Goal: Communication & Community: Answer question/provide support

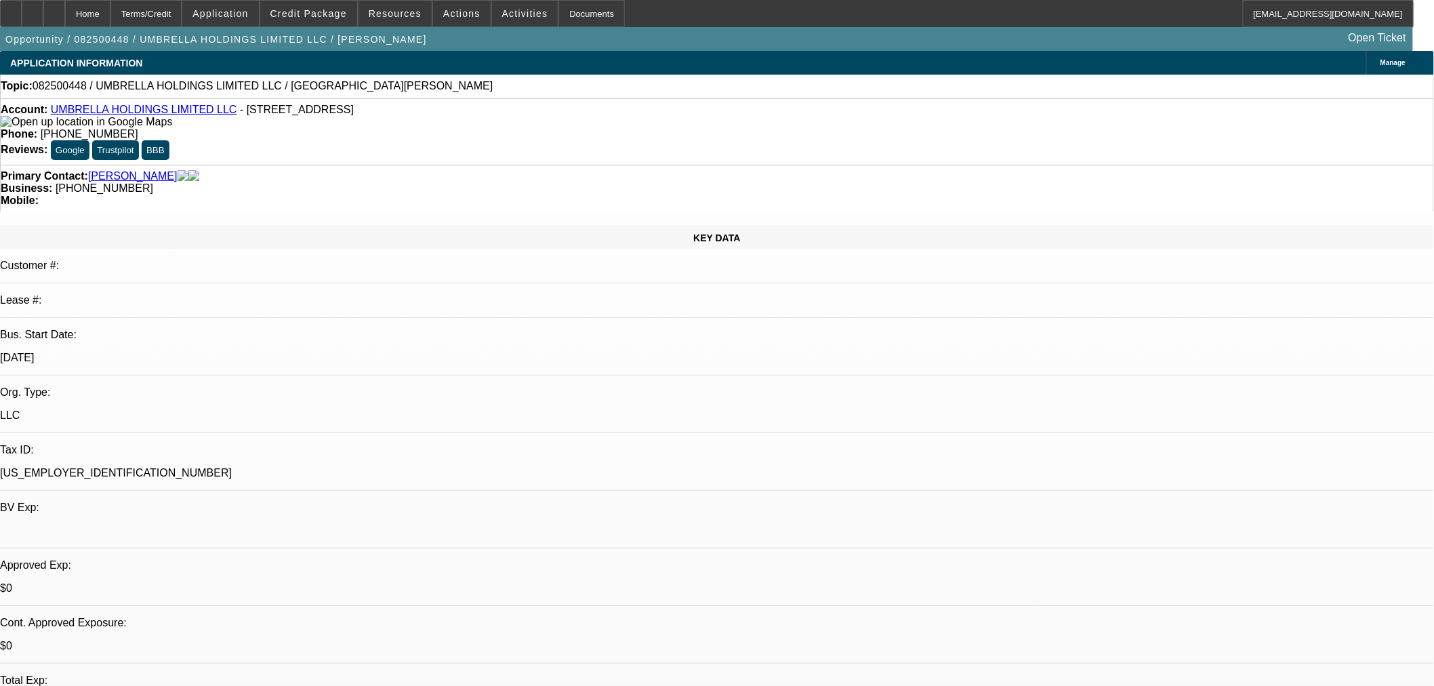
select select "0"
select select "2"
select select "0.1"
select select "4"
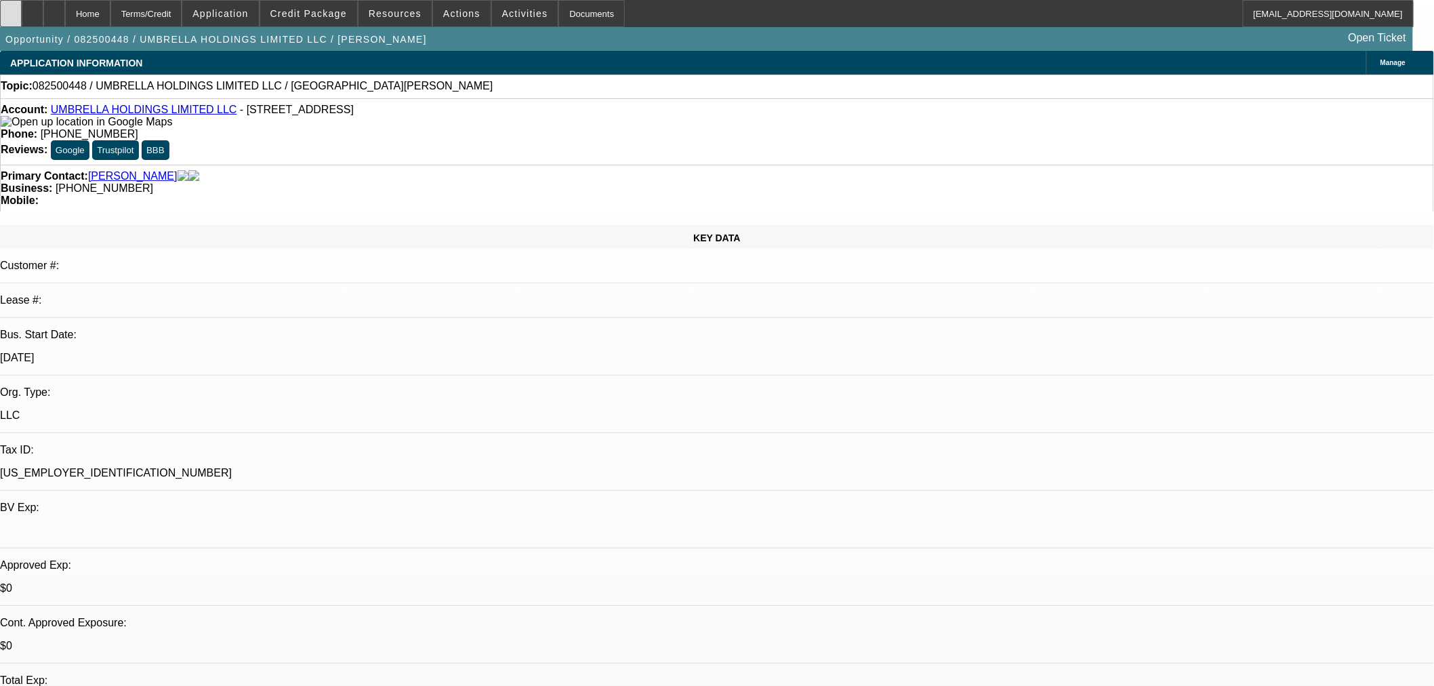
click at [11, 9] on icon at bounding box center [11, 9] width 0 height 0
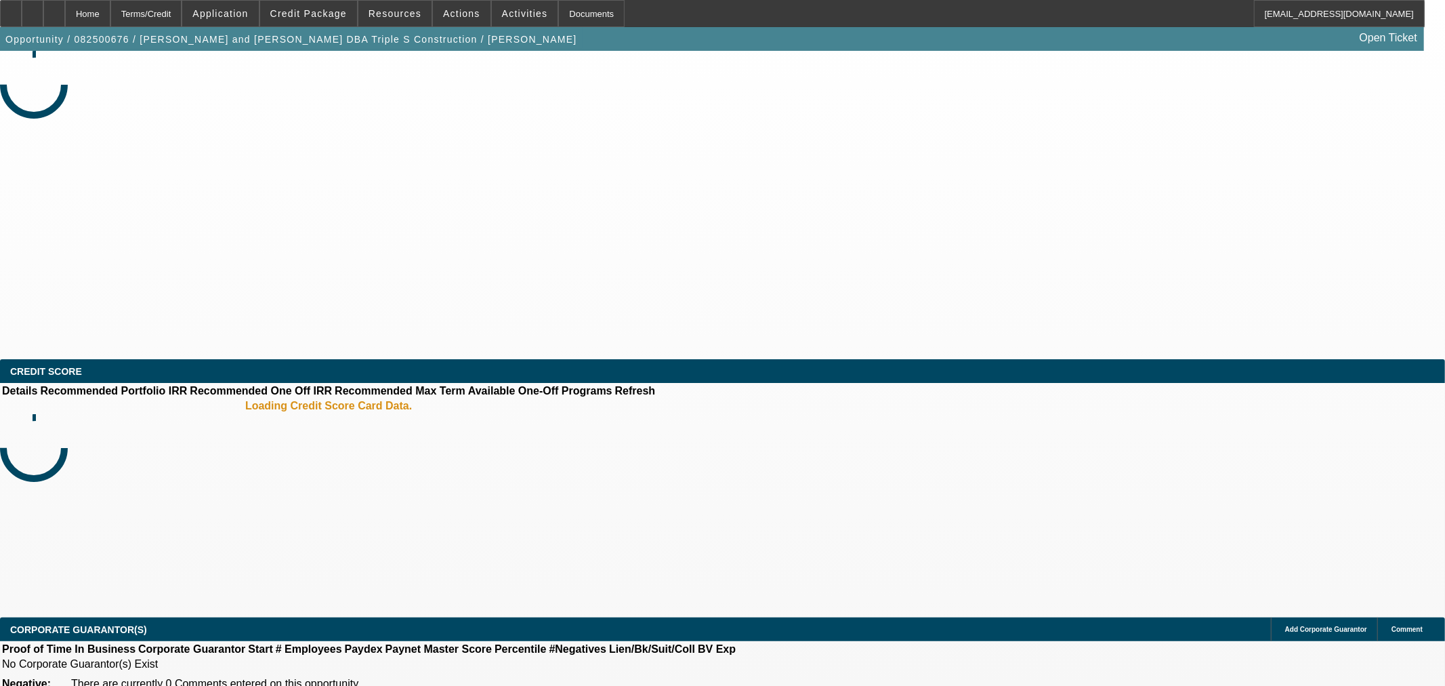
select select "0"
select select "2"
select select "0"
select select "6"
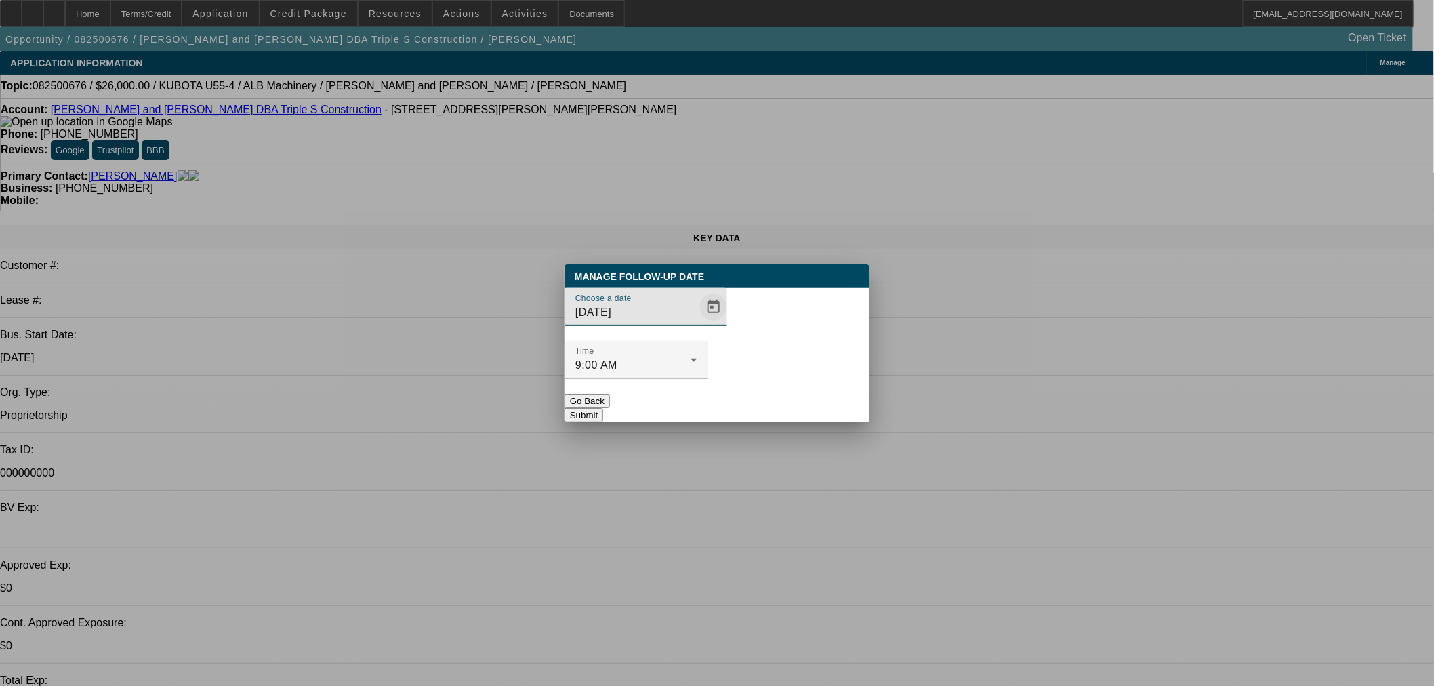
click at [697, 323] on span "Open calendar" at bounding box center [713, 307] width 33 height 33
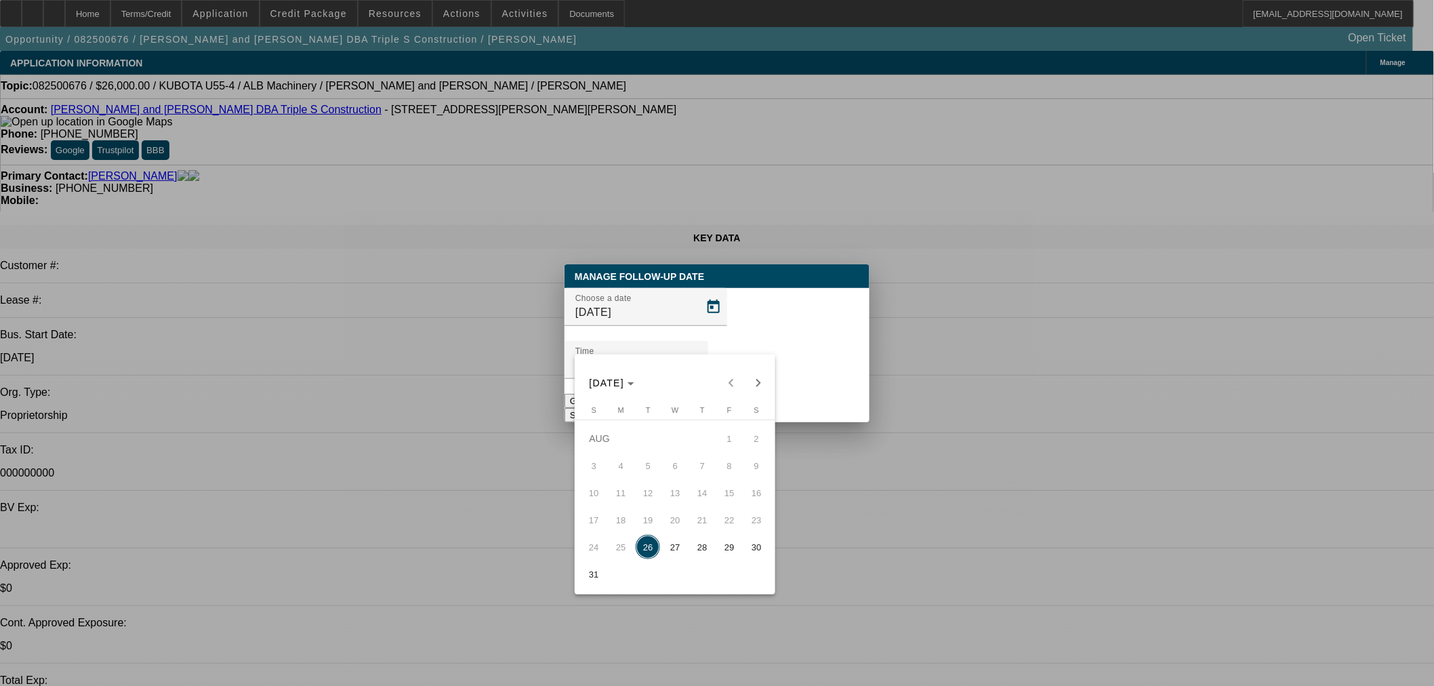
click at [700, 551] on span "28" at bounding box center [702, 547] width 24 height 24
type input "8/28/2025"
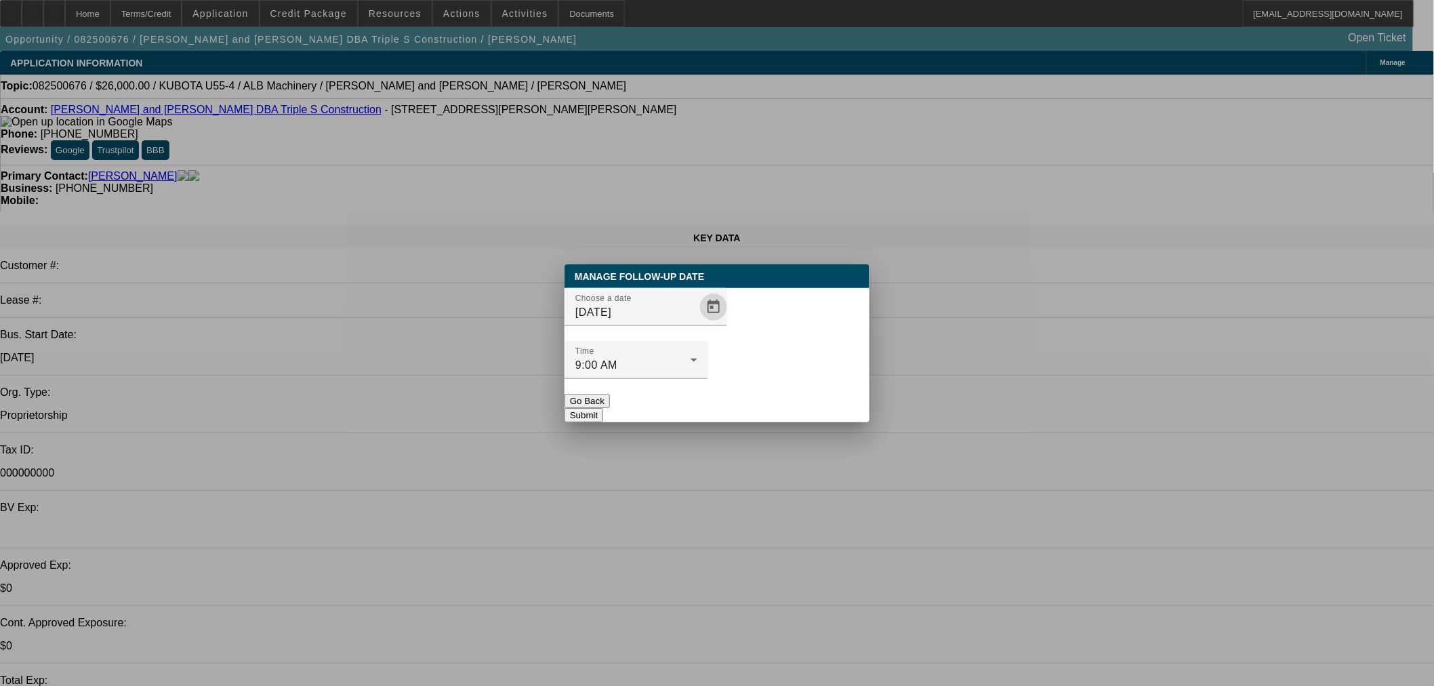
click at [603, 408] on button "Submit" at bounding box center [583, 415] width 39 height 14
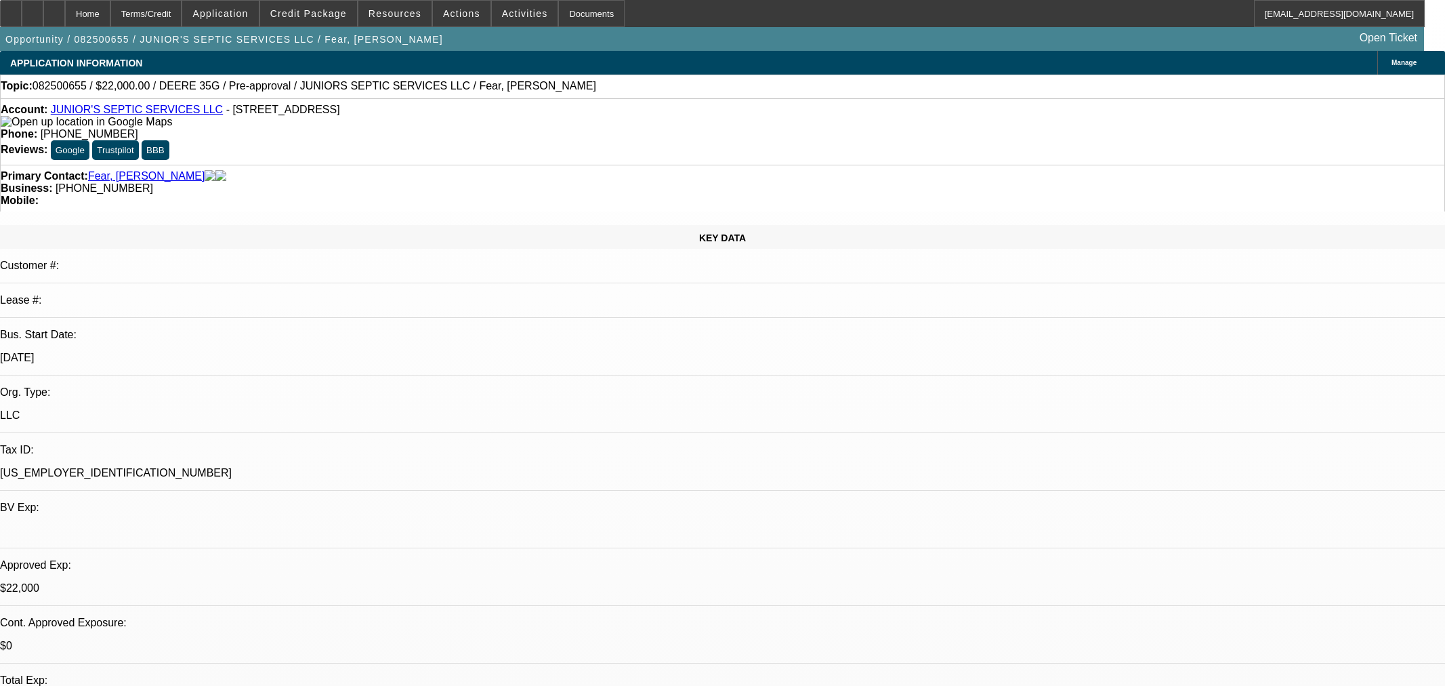
select select "0"
select select "2"
select select "0"
select select "6"
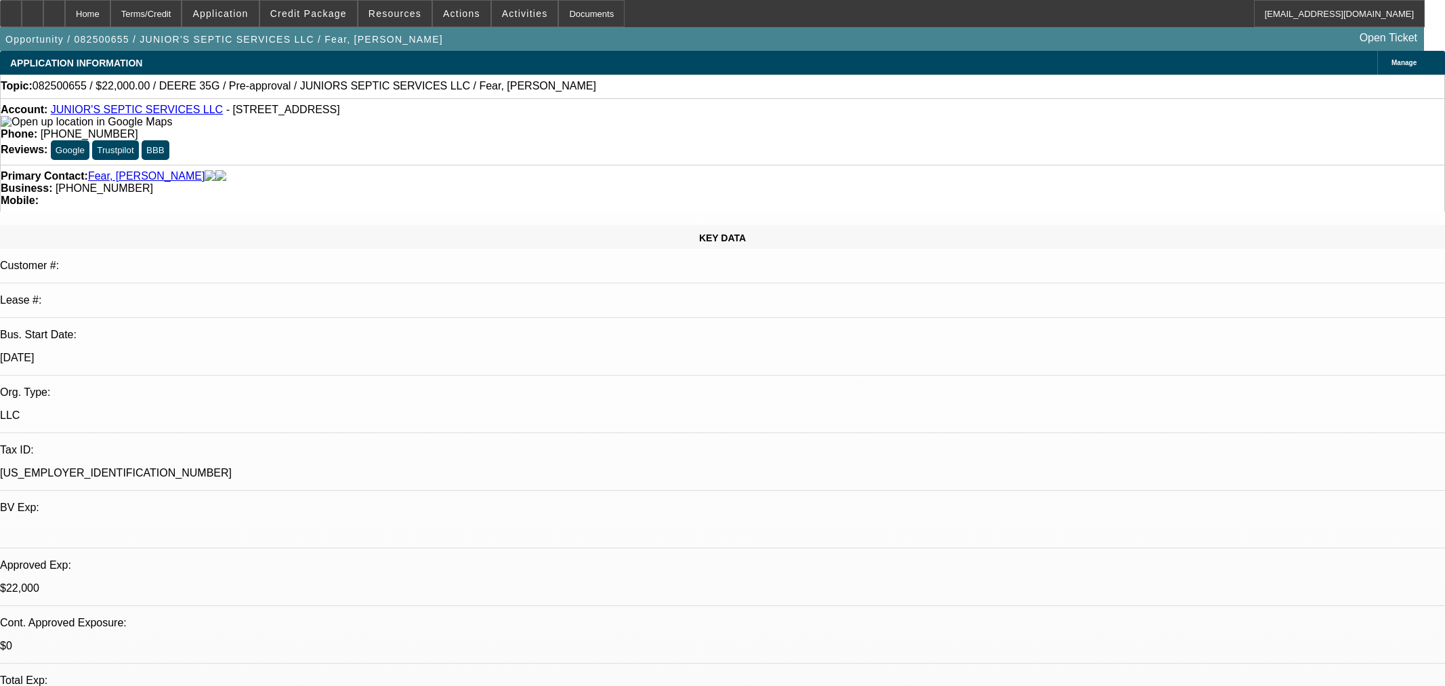
select select "2"
select select "0"
select select "6"
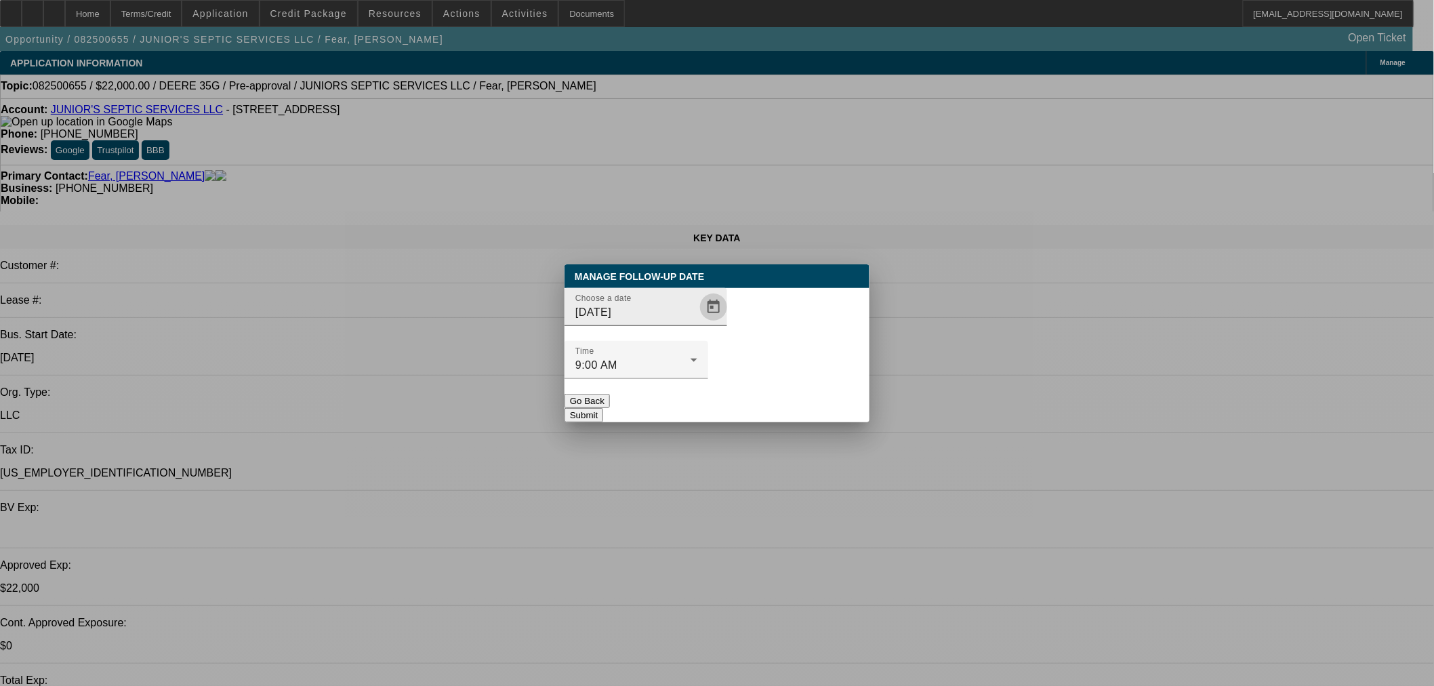
click at [697, 323] on span "Open calendar" at bounding box center [713, 307] width 33 height 33
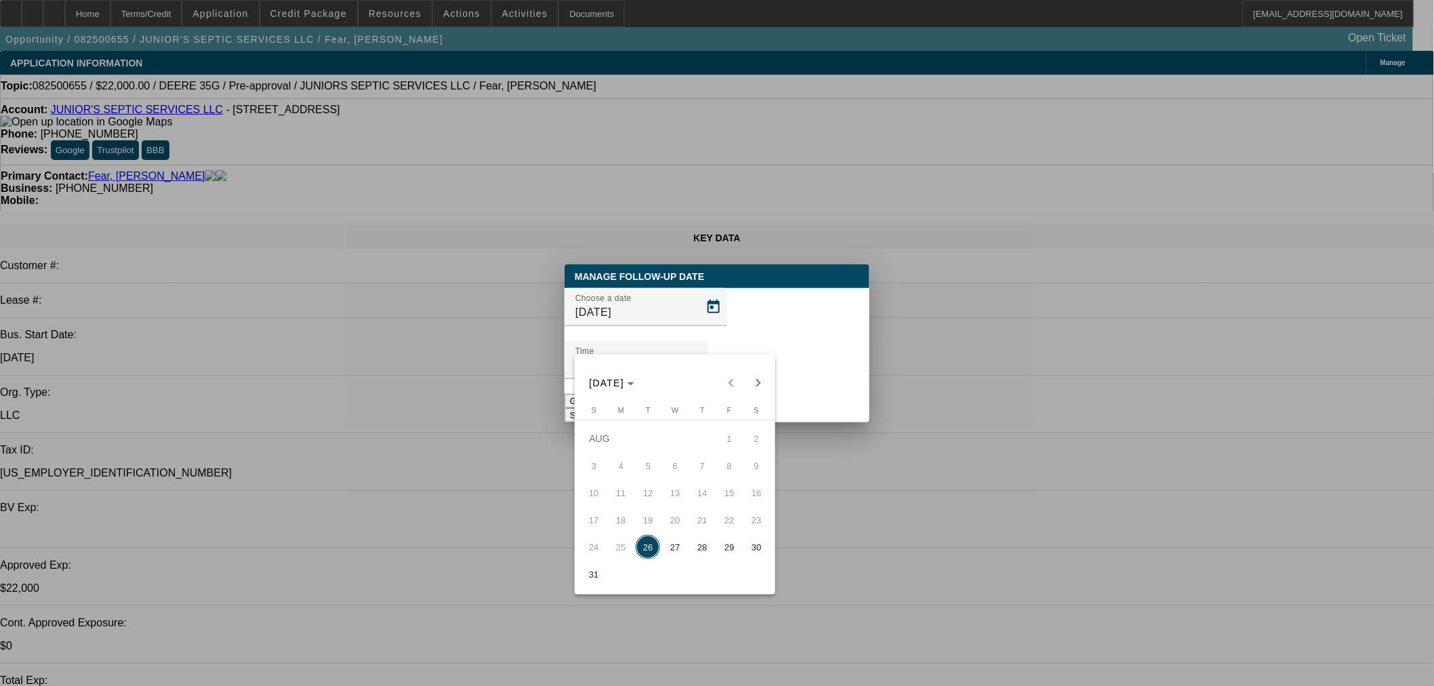
click at [669, 553] on span "27" at bounding box center [675, 547] width 24 height 24
type input "8/27/2025"
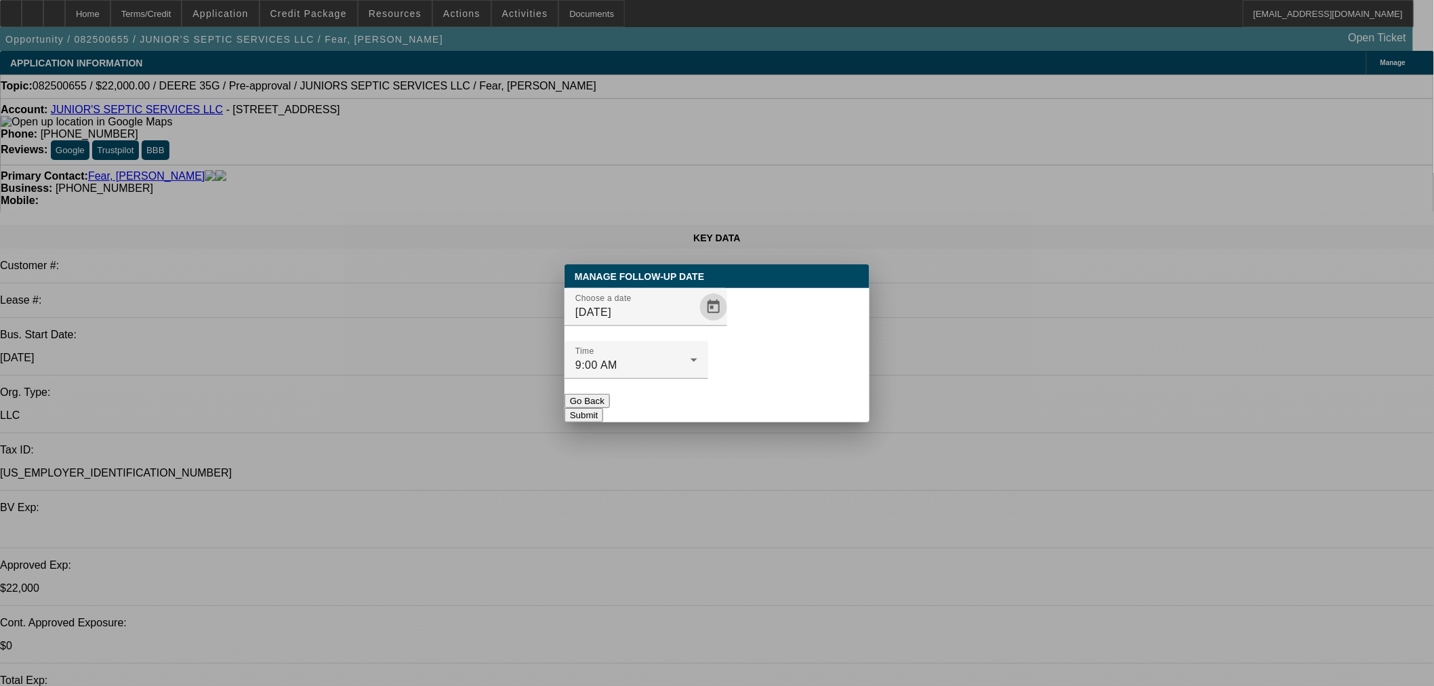
click at [603, 408] on button "Submit" at bounding box center [583, 415] width 39 height 14
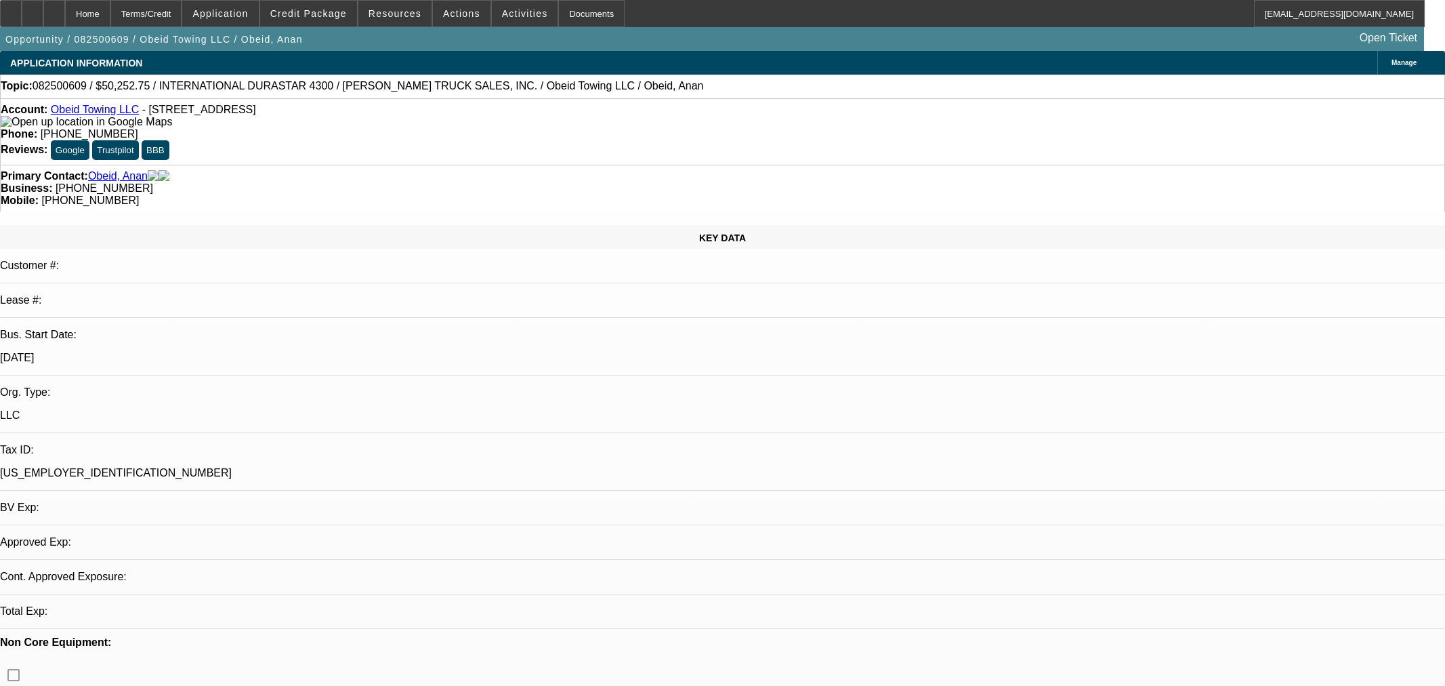
select select "0"
select select "2"
select select "0"
select select "6"
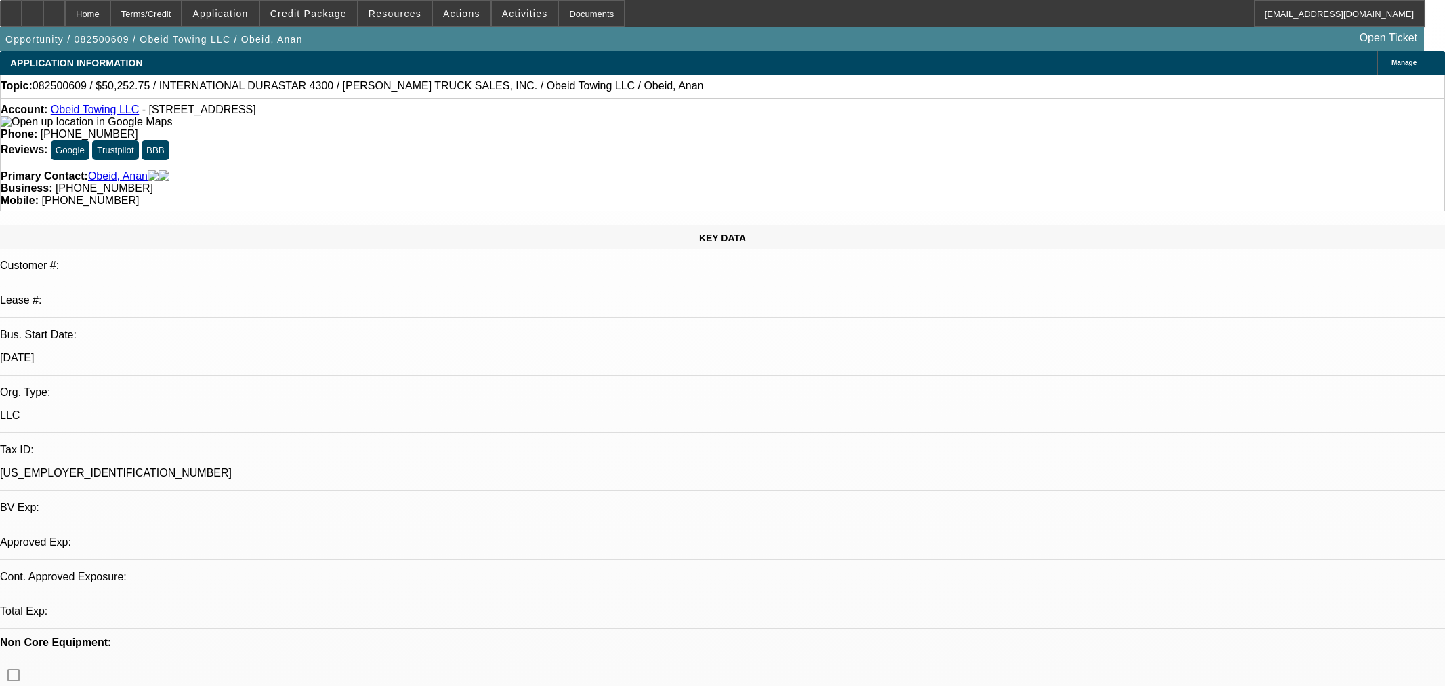
select select "0"
select select "2"
select select "0"
select select "6"
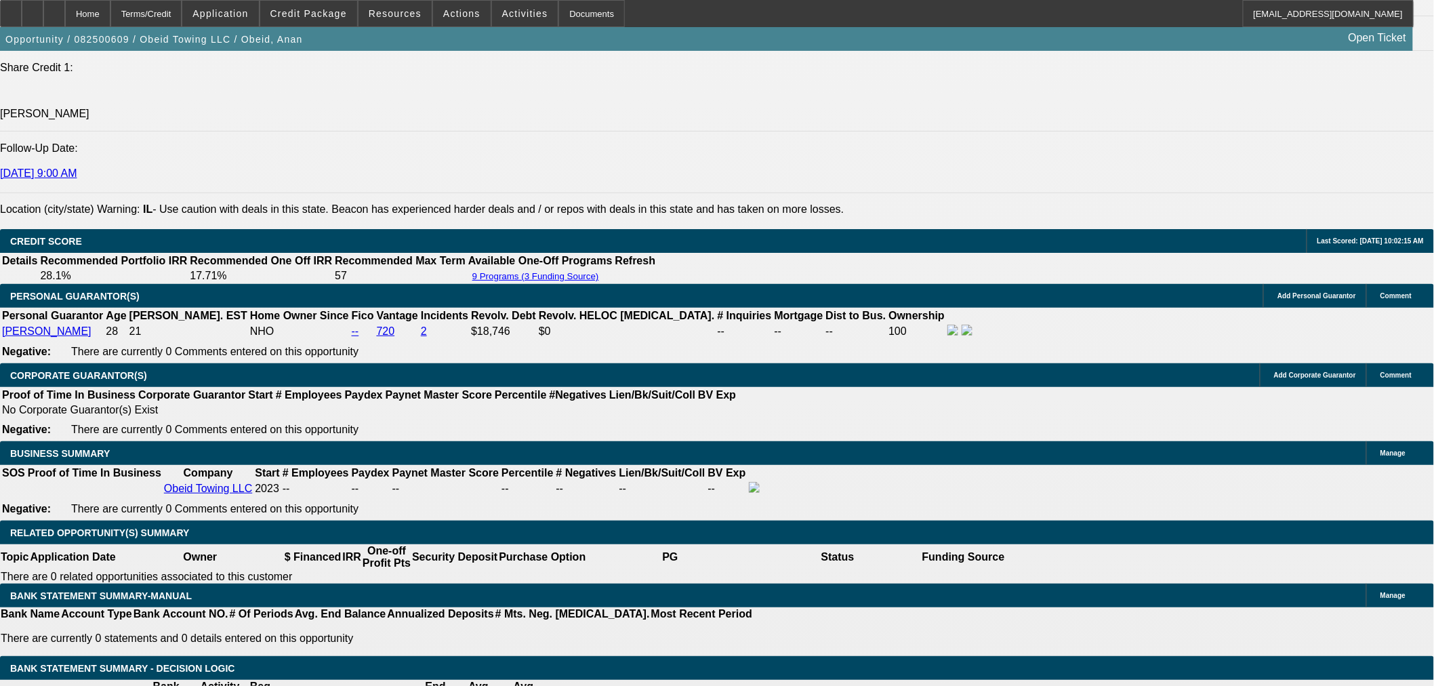
scroll to position [1881, 0]
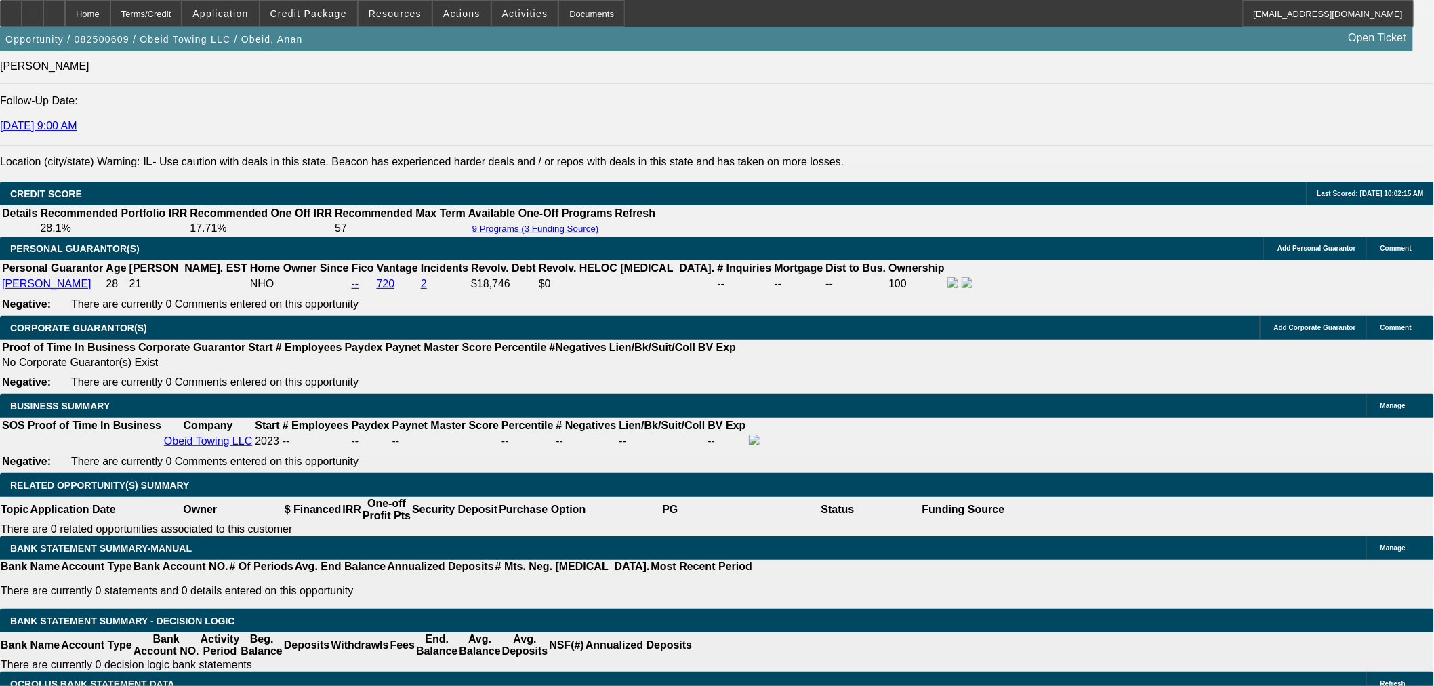
radio input "false"
radio input "true"
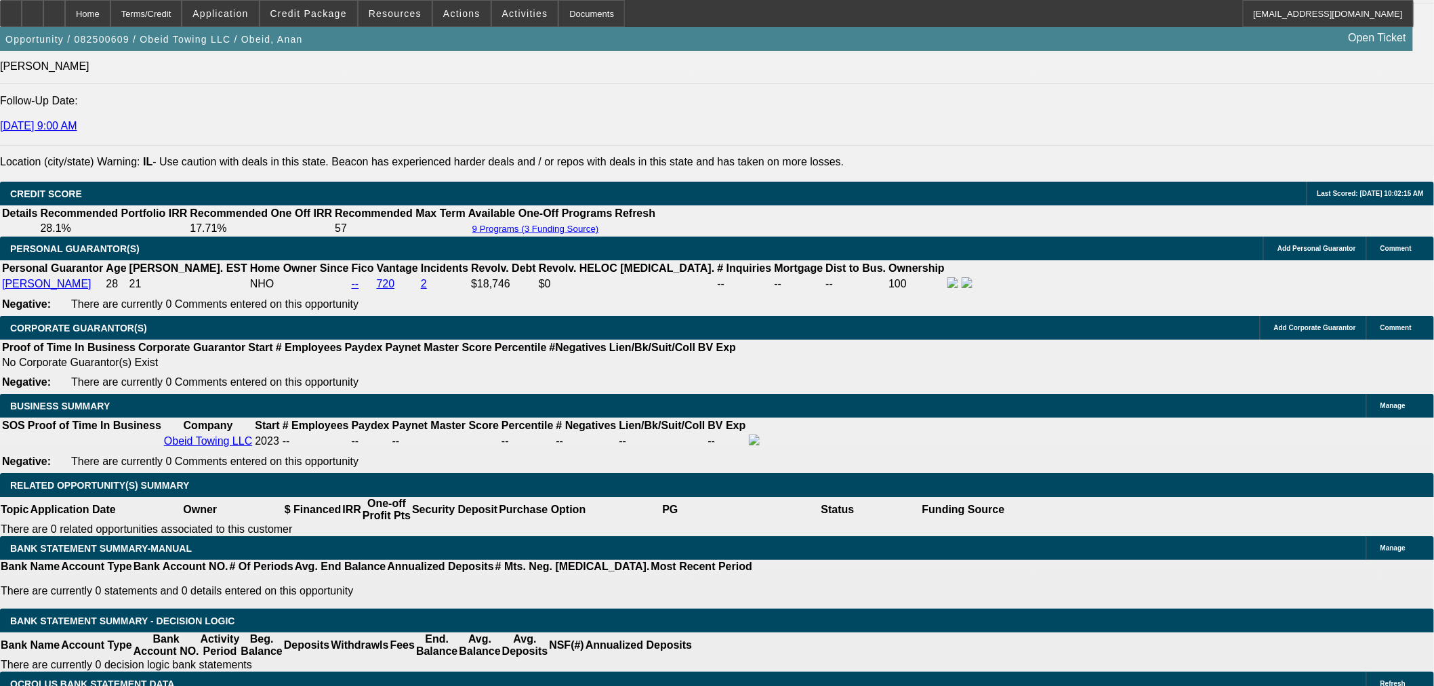
type textarea "SE to Brian. FU in 1 week."
drag, startPoint x: 1376, startPoint y: 318, endPoint x: 1343, endPoint y: 324, distance: 33.6
radio input "true"
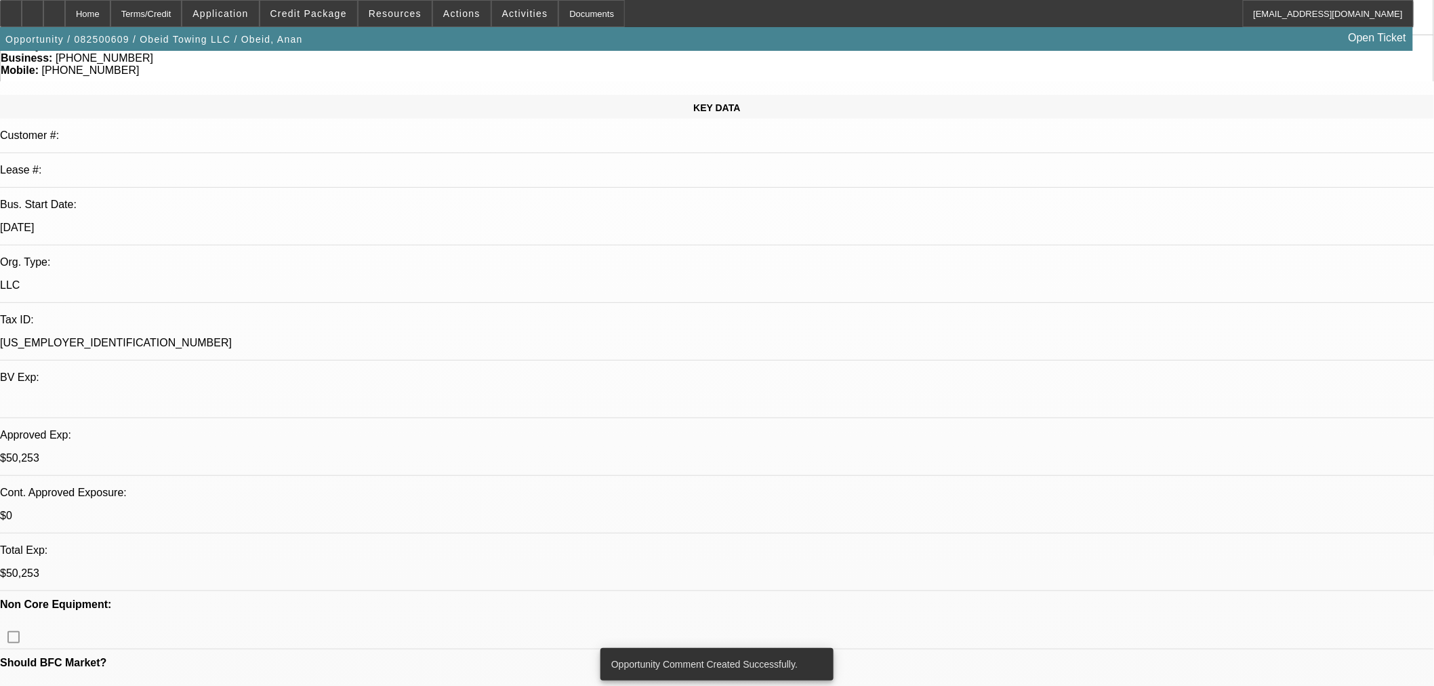
scroll to position [0, 0]
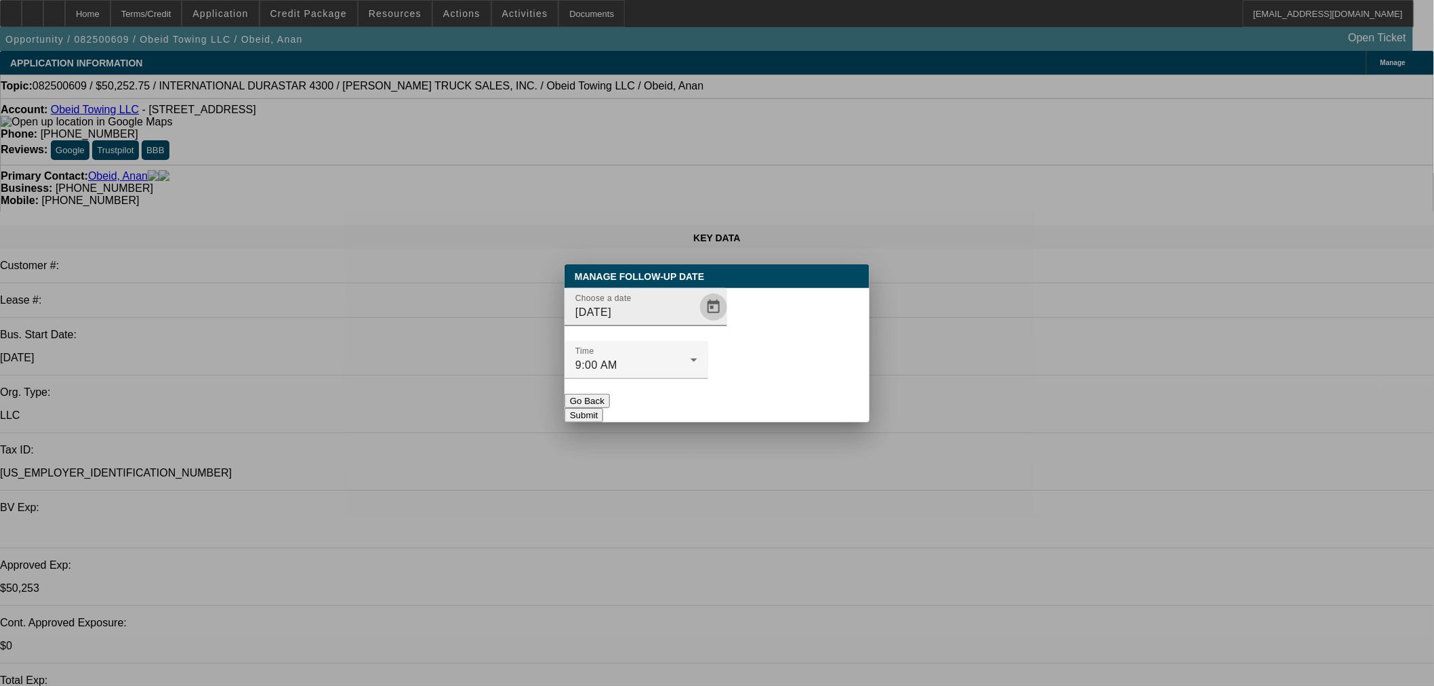
click at [697, 323] on span "Open calendar" at bounding box center [713, 307] width 33 height 33
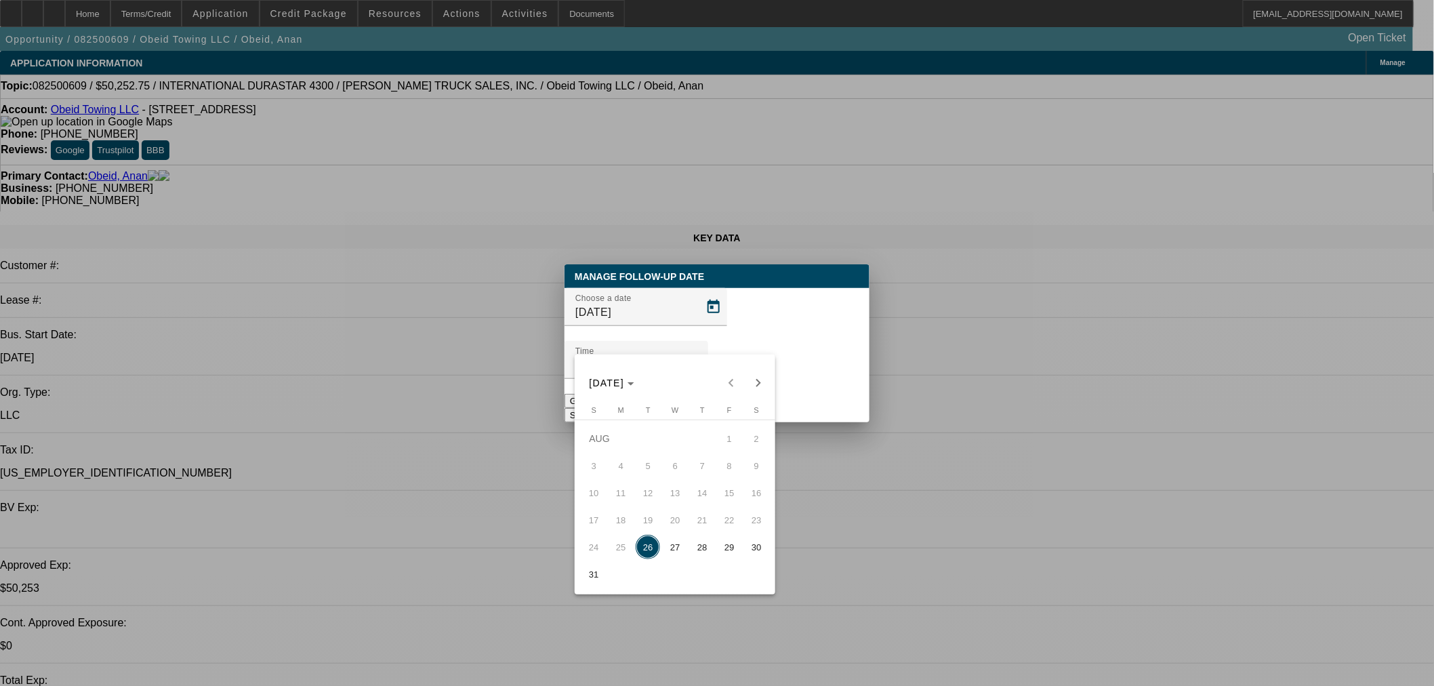
click at [751, 376] on span "Next month" at bounding box center [758, 382] width 27 height 27
click at [655, 478] on span "2" at bounding box center [647, 465] width 24 height 24
type input "9/2/2025"
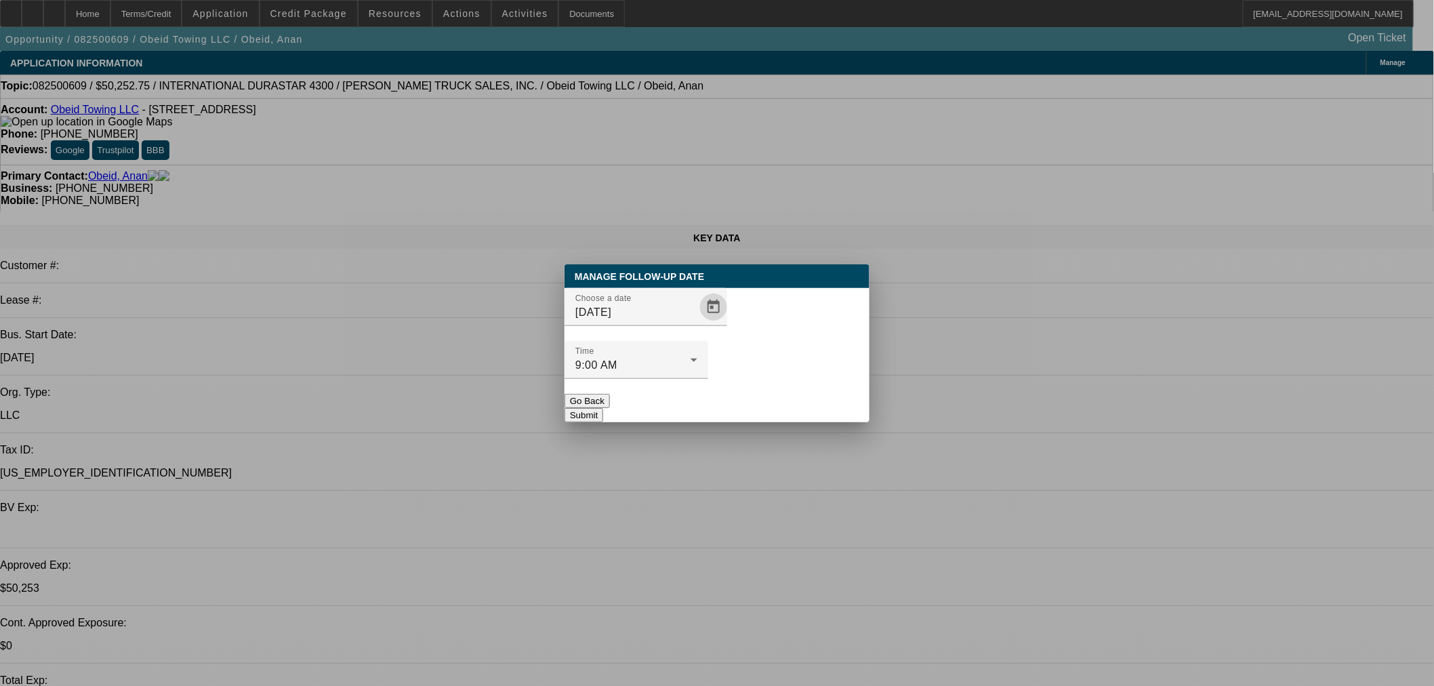
click at [603, 408] on button "Submit" at bounding box center [583, 415] width 39 height 14
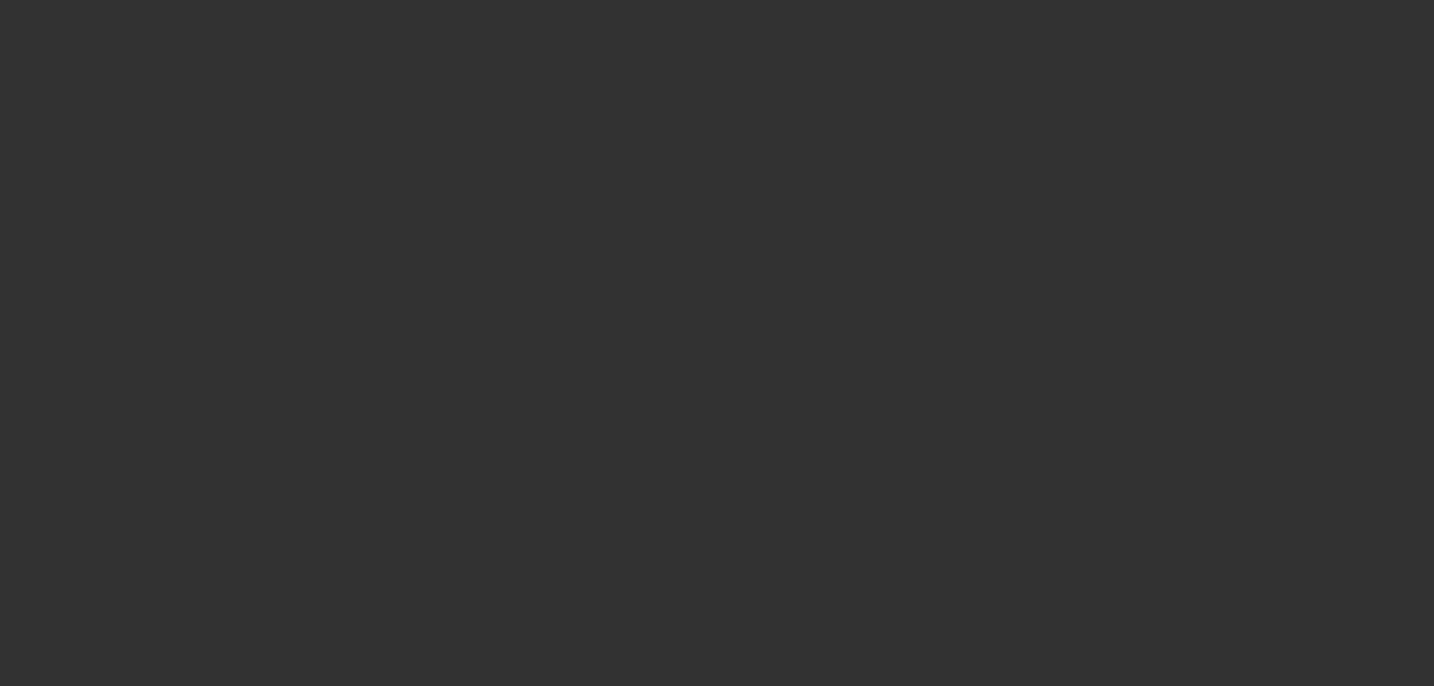
select select "0.1"
select select "2"
select select "0"
select select "1"
select select "2"
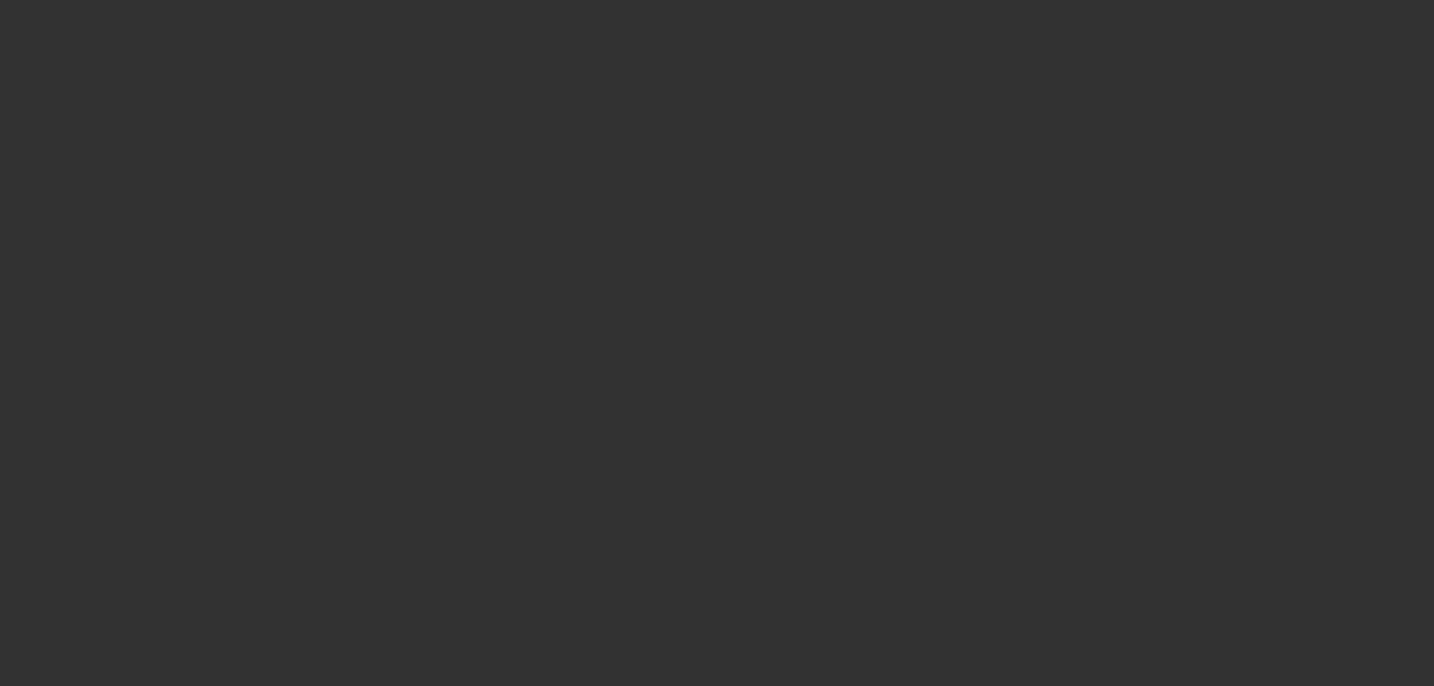
select select "6"
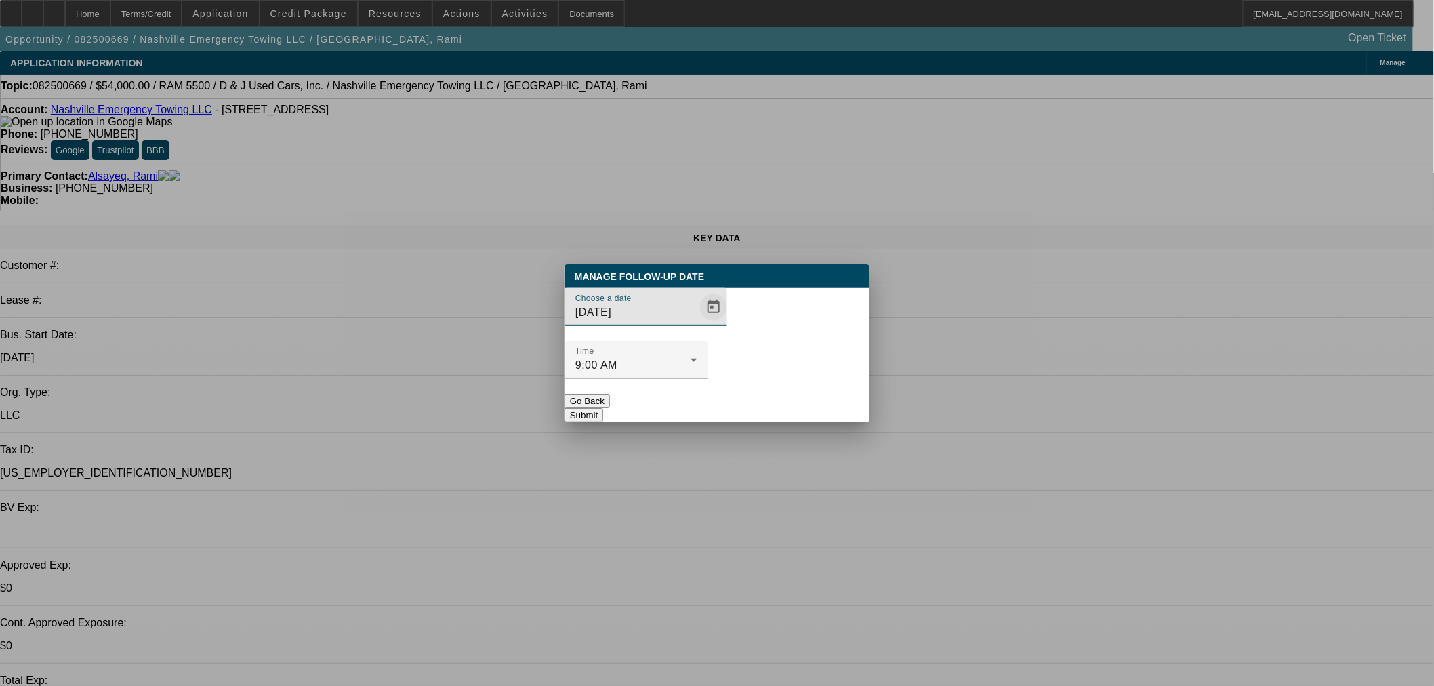
click at [697, 323] on span "Open calendar" at bounding box center [713, 307] width 33 height 33
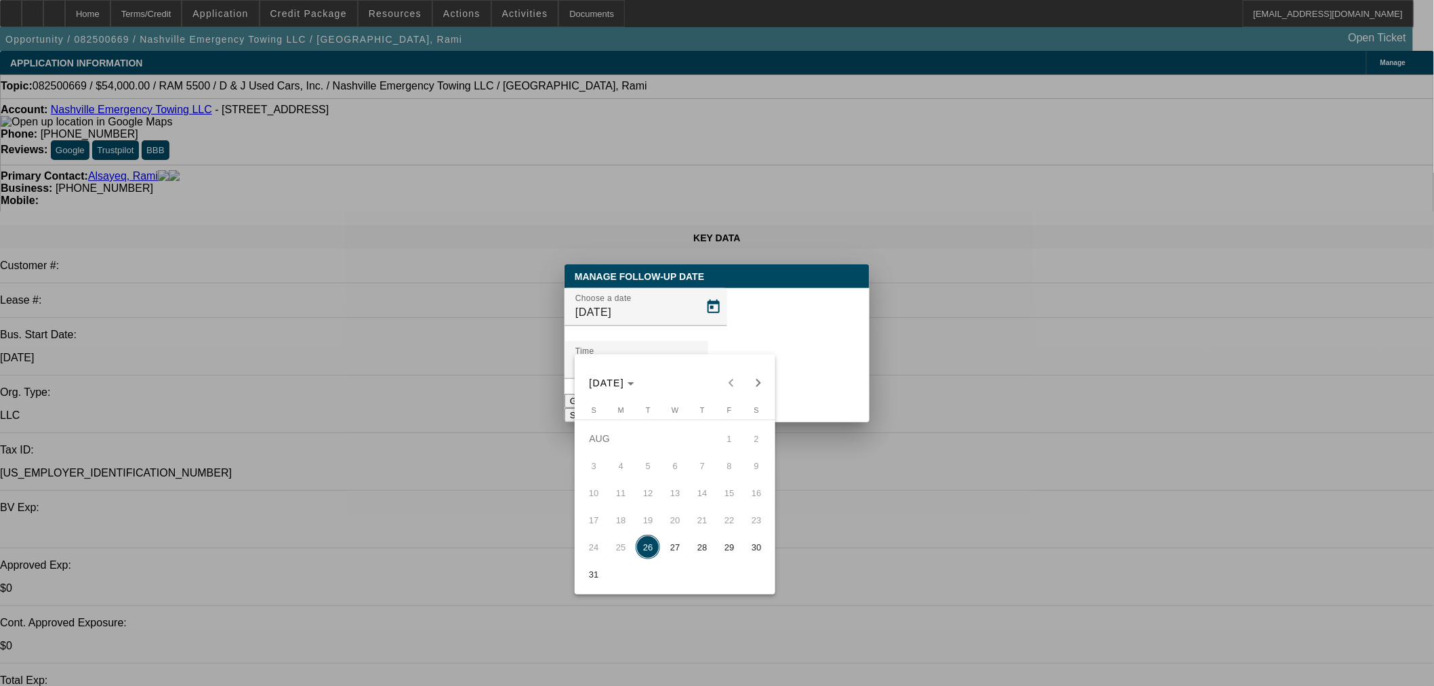
click at [705, 559] on span "28" at bounding box center [702, 547] width 24 height 24
type input "8/28/2025"
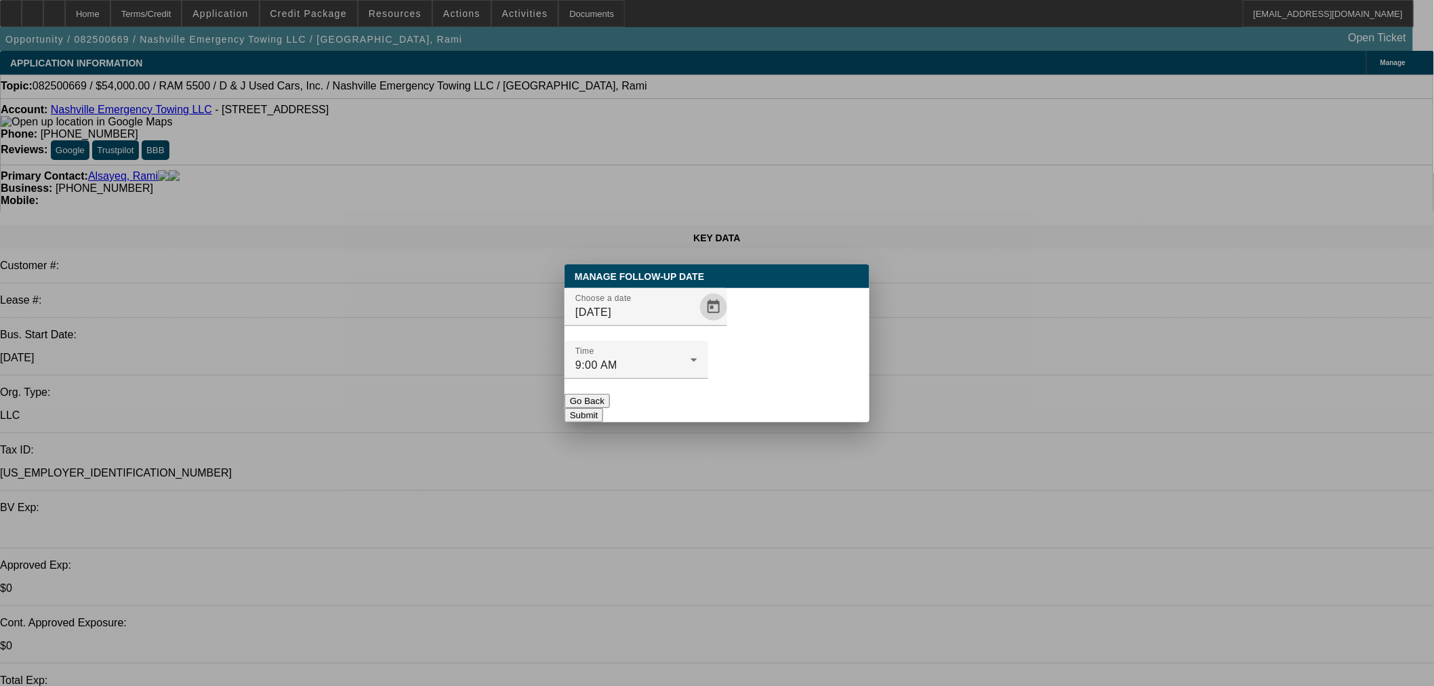
click at [603, 408] on button "Submit" at bounding box center [583, 415] width 39 height 14
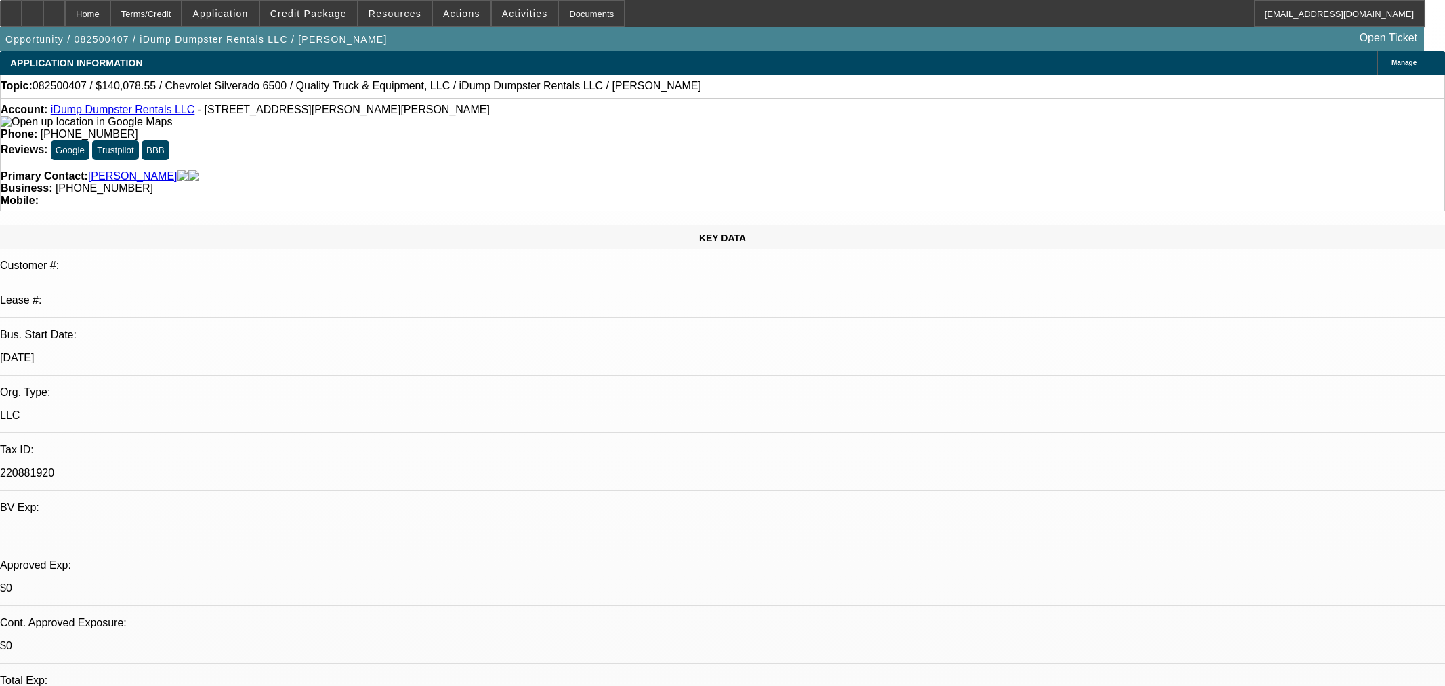
select select "0"
select select "6"
select select "0"
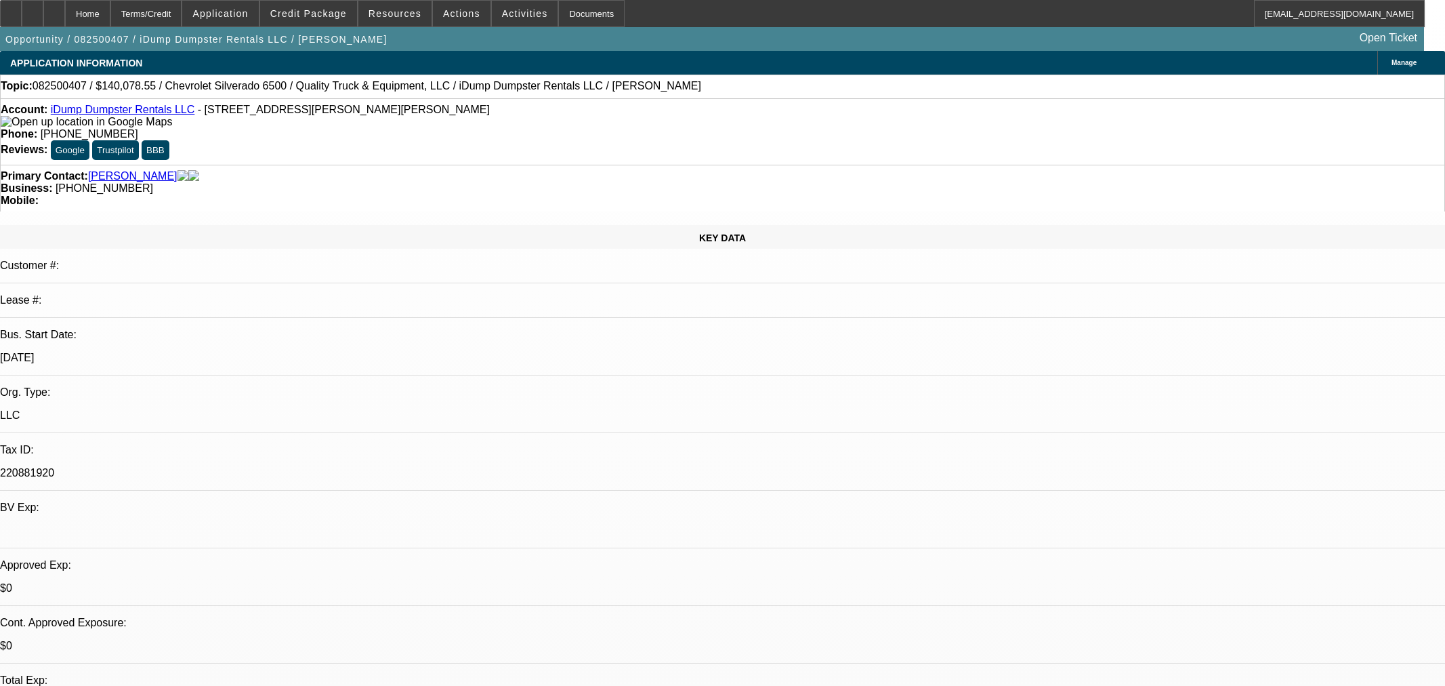
select select "0"
select select "6"
select select "0"
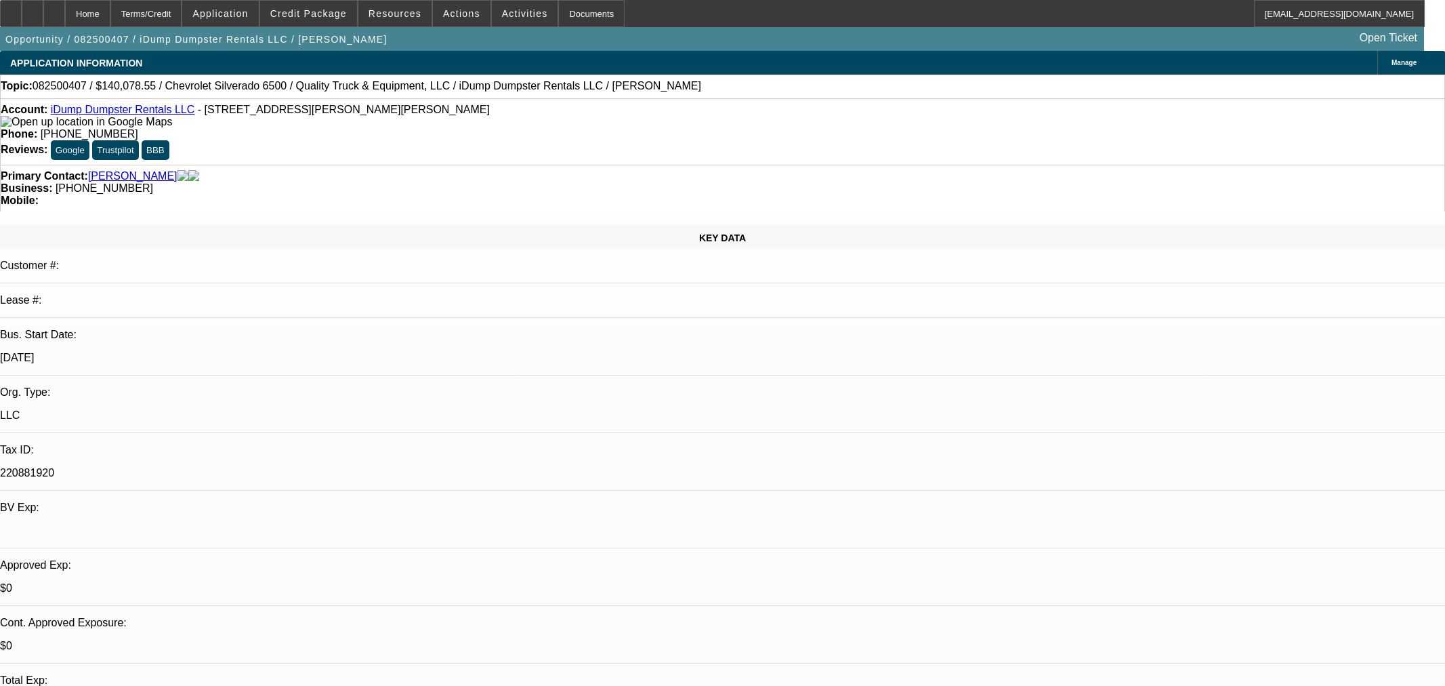
select select "0"
select select "6"
select select "0"
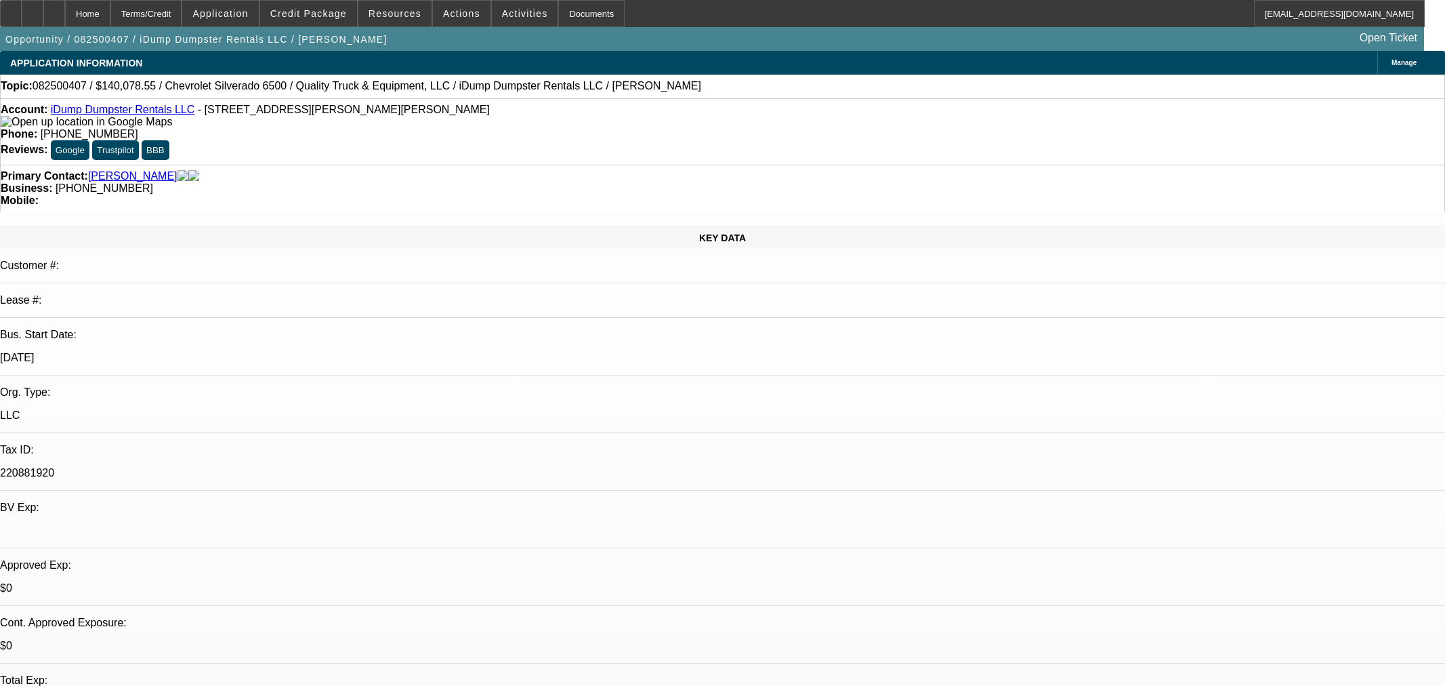
select select "6"
select select "0"
select select "6"
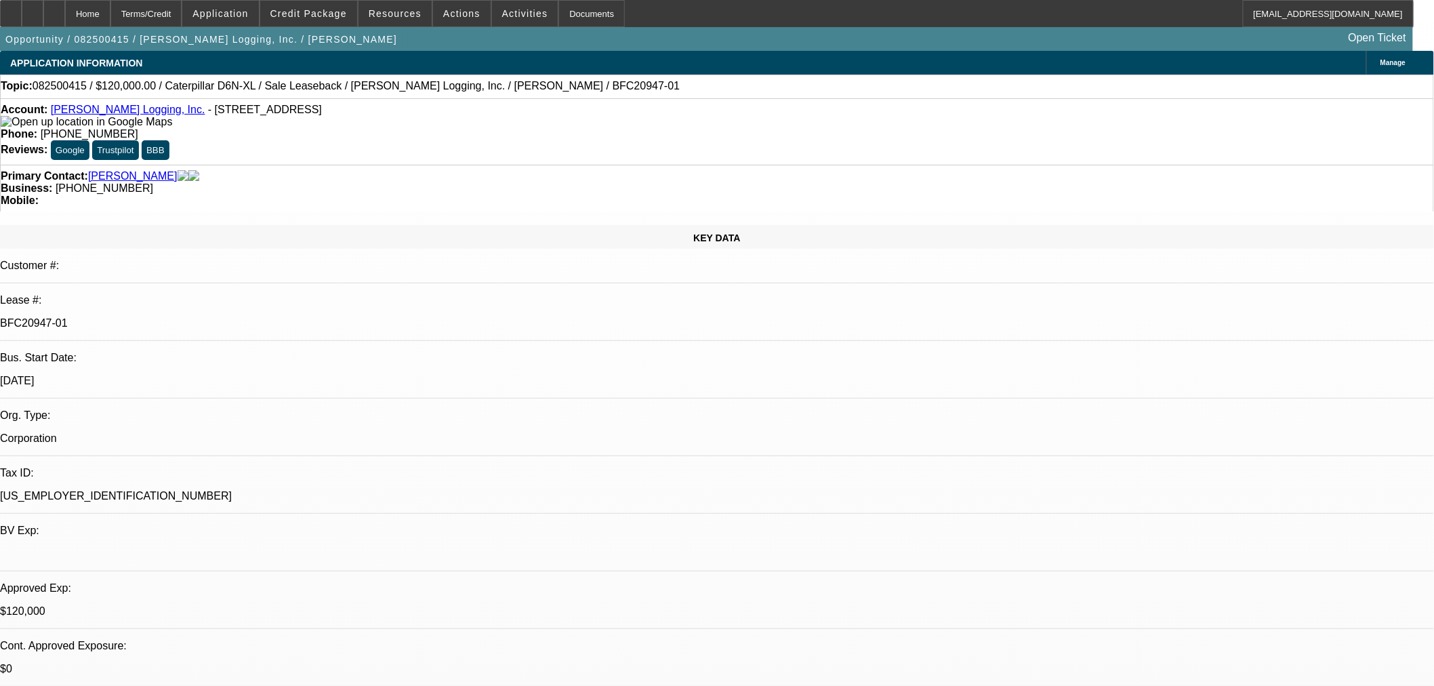
select select "0"
select select "2"
select select "0"
select select "6"
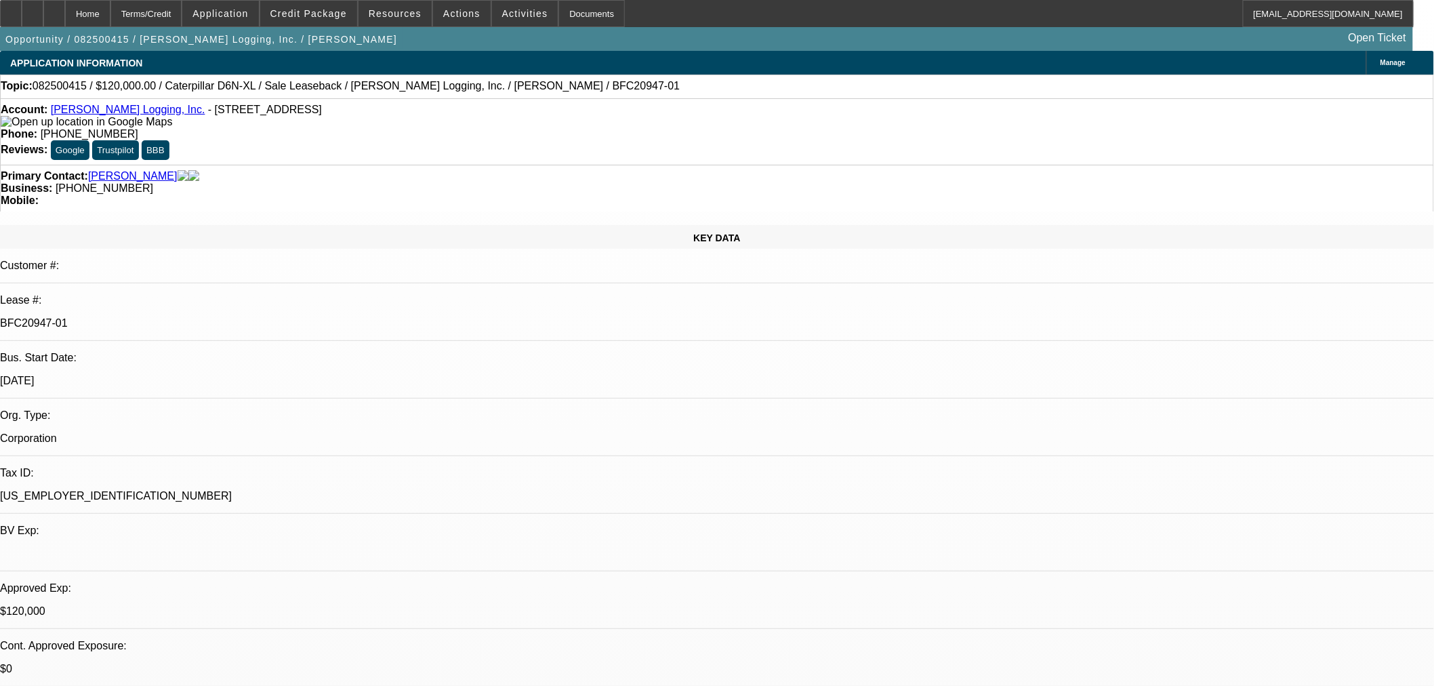
select select "0"
select select "2"
select select "0"
select select "6"
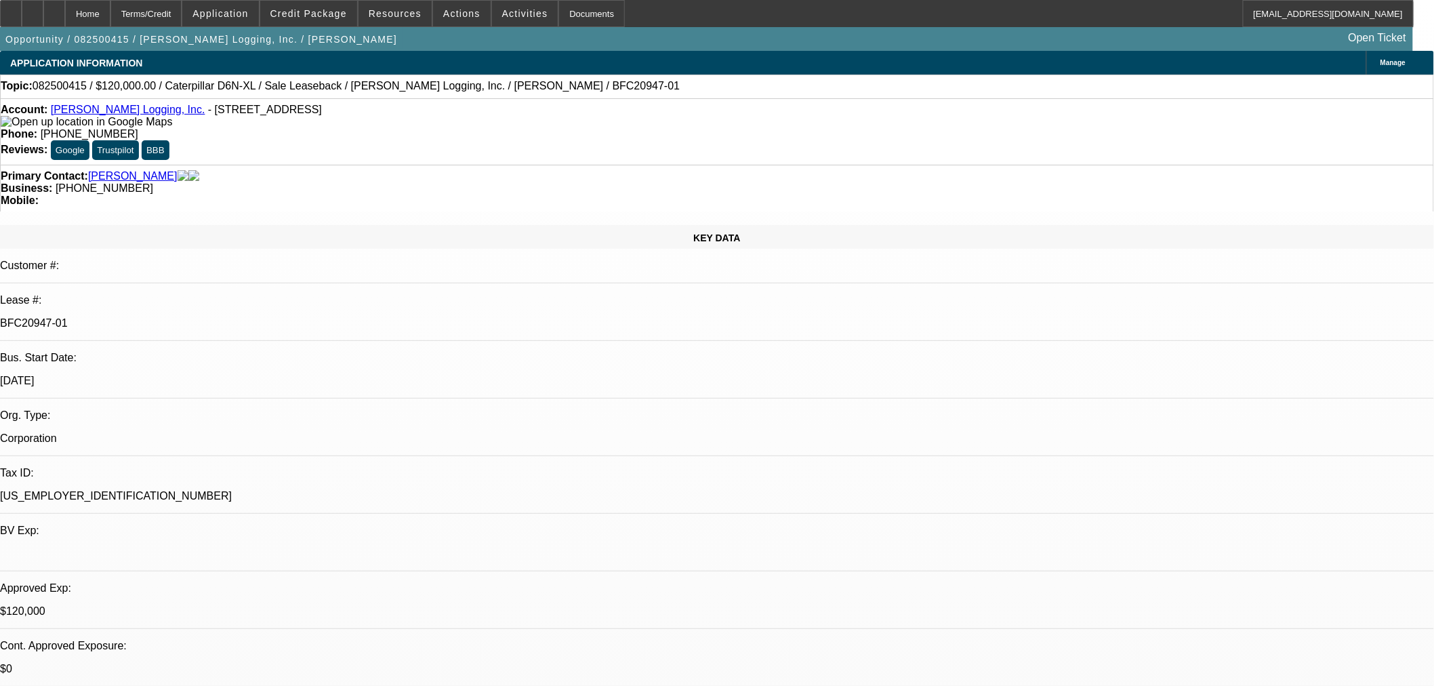
select select "0"
select select "2"
select select "0"
select select "6"
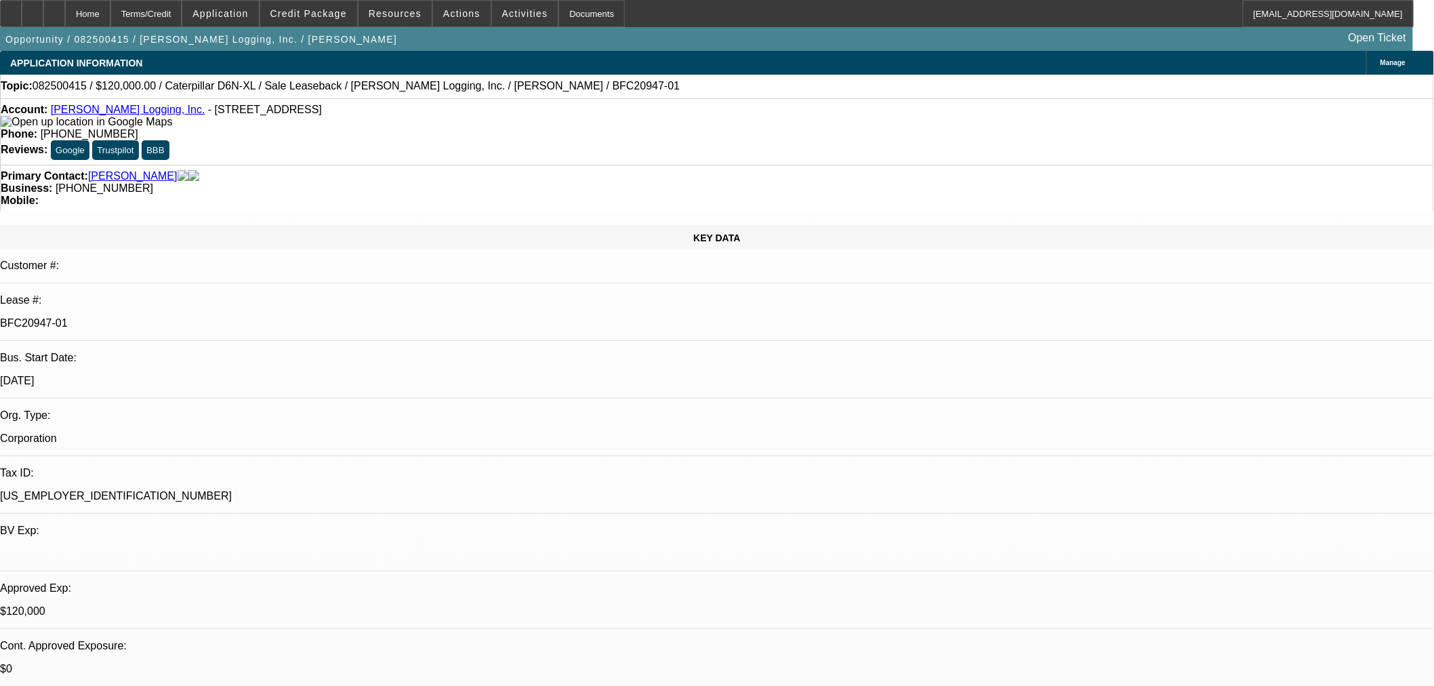
select select "0"
select select "2"
select select "0"
select select "6"
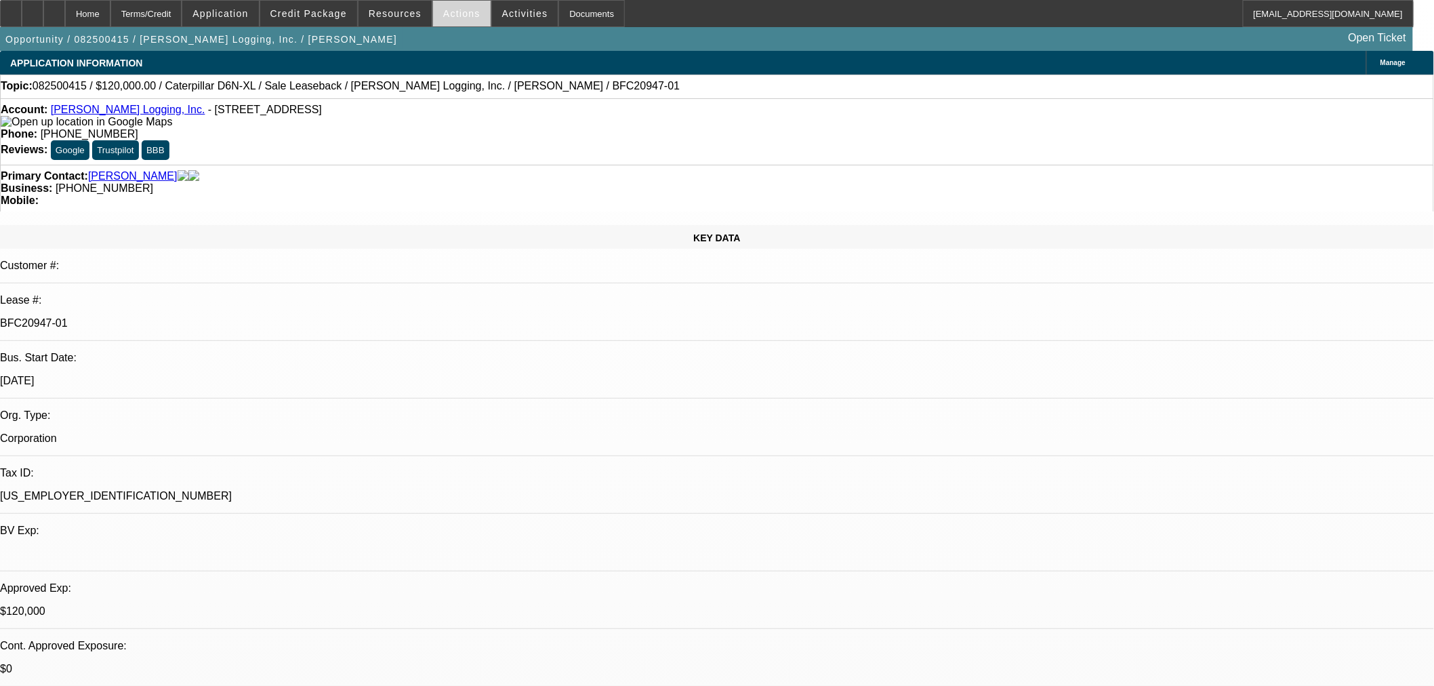
click at [448, 24] on span at bounding box center [462, 13] width 58 height 33
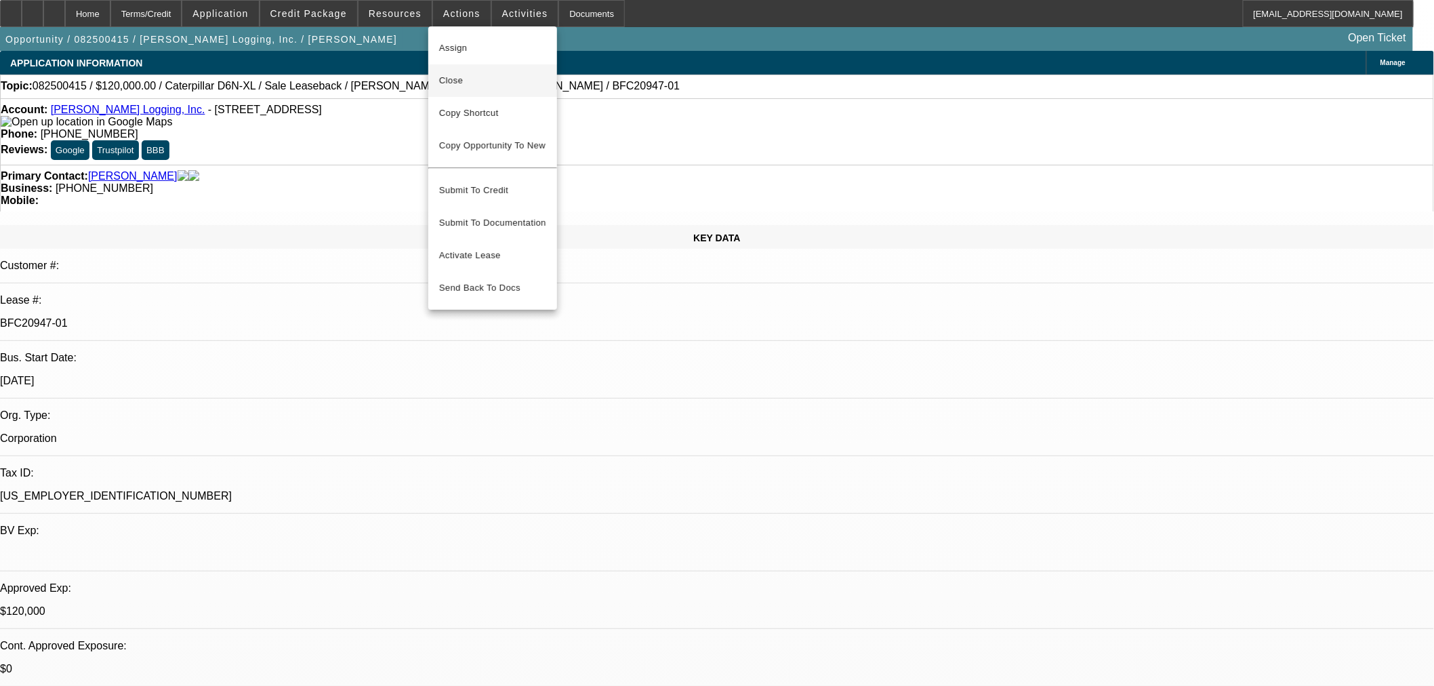
click at [458, 85] on span "Close" at bounding box center [492, 80] width 107 height 16
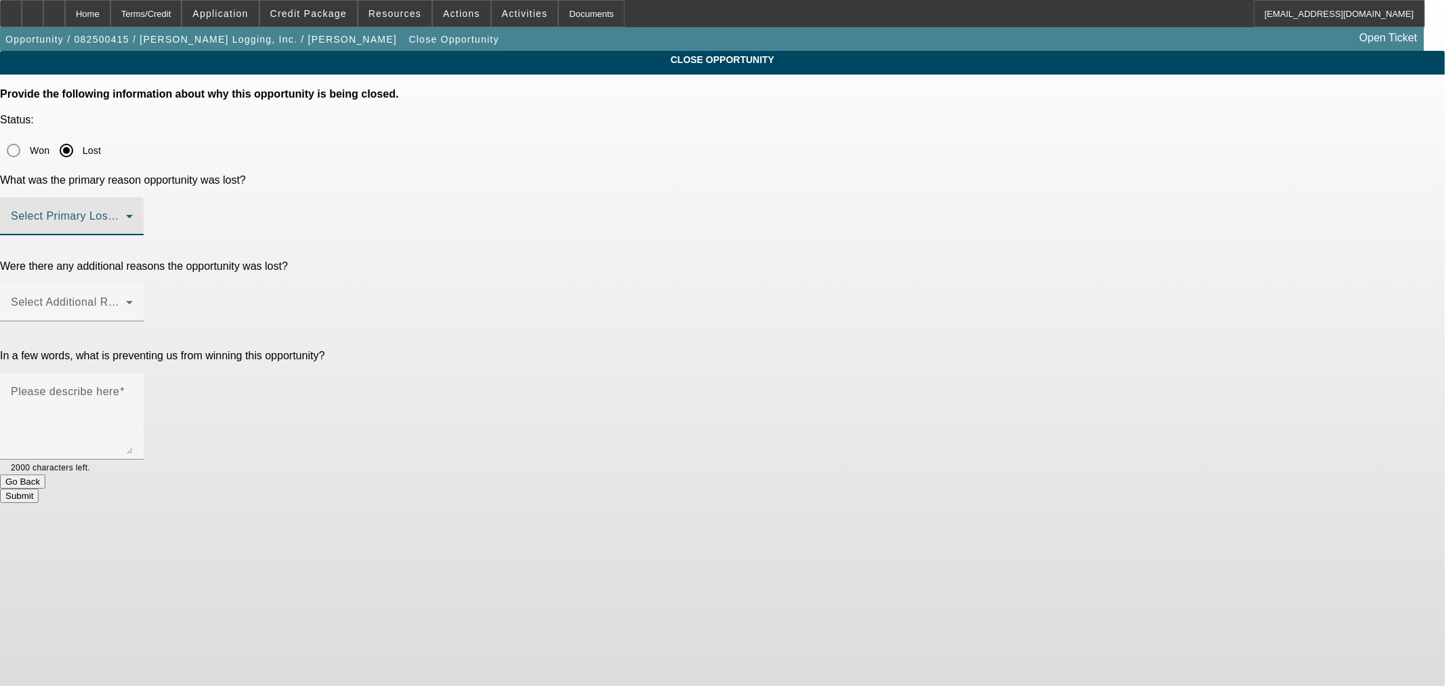
click at [126, 213] on span at bounding box center [68, 221] width 115 height 16
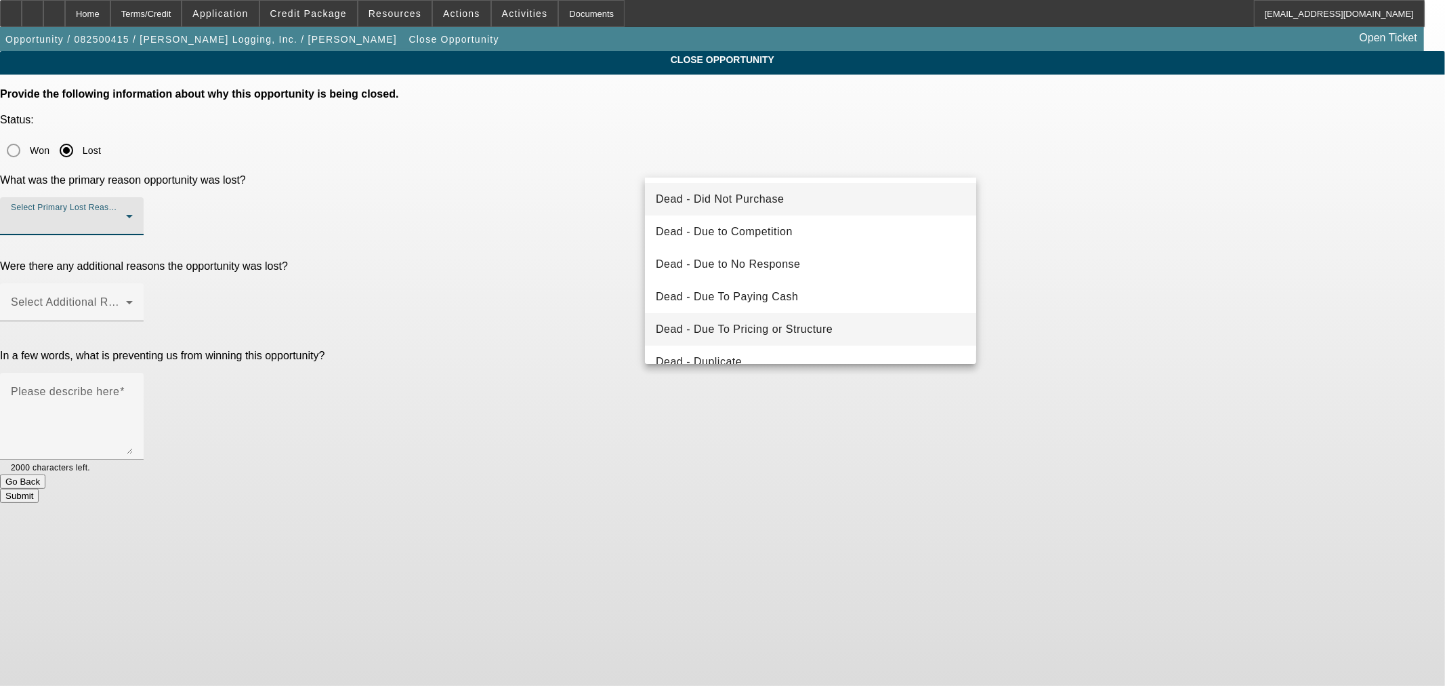
click at [793, 329] on span "Dead - Due To Pricing or Structure" at bounding box center [744, 329] width 177 height 16
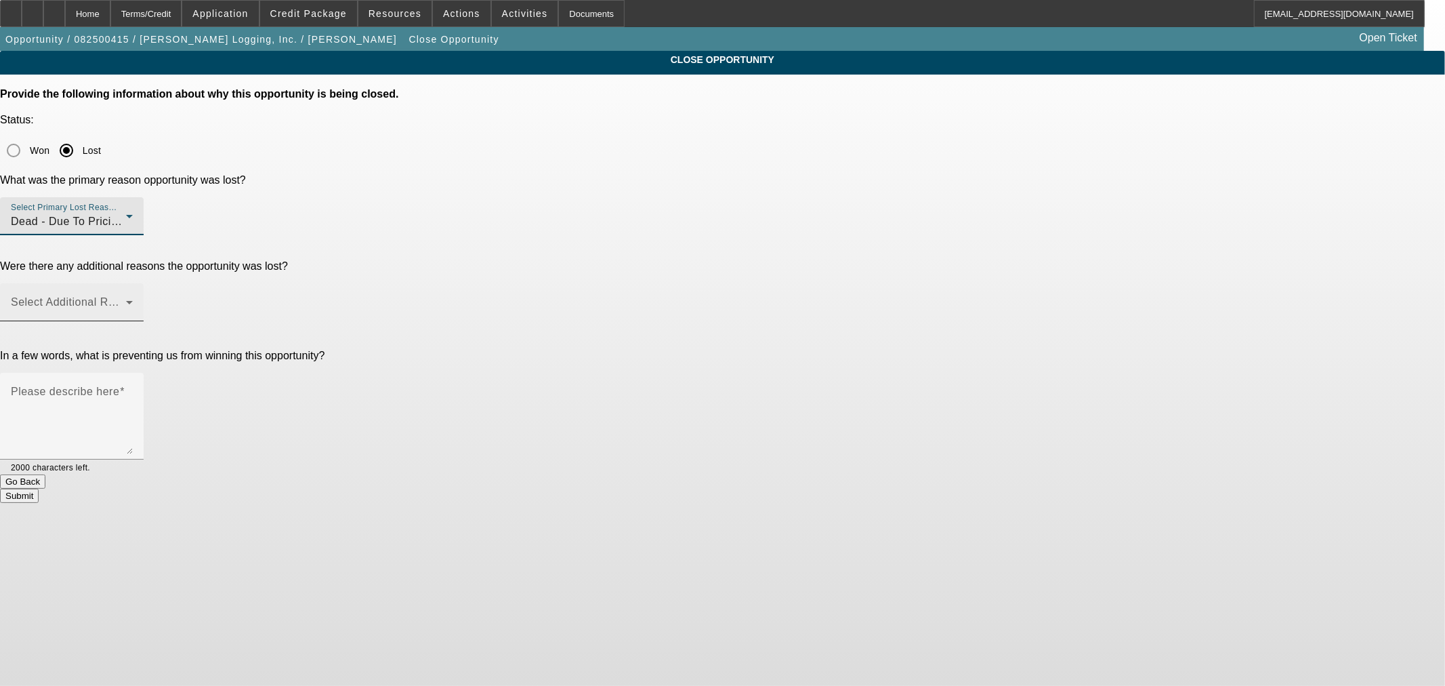
click at [126, 299] on span at bounding box center [68, 307] width 115 height 16
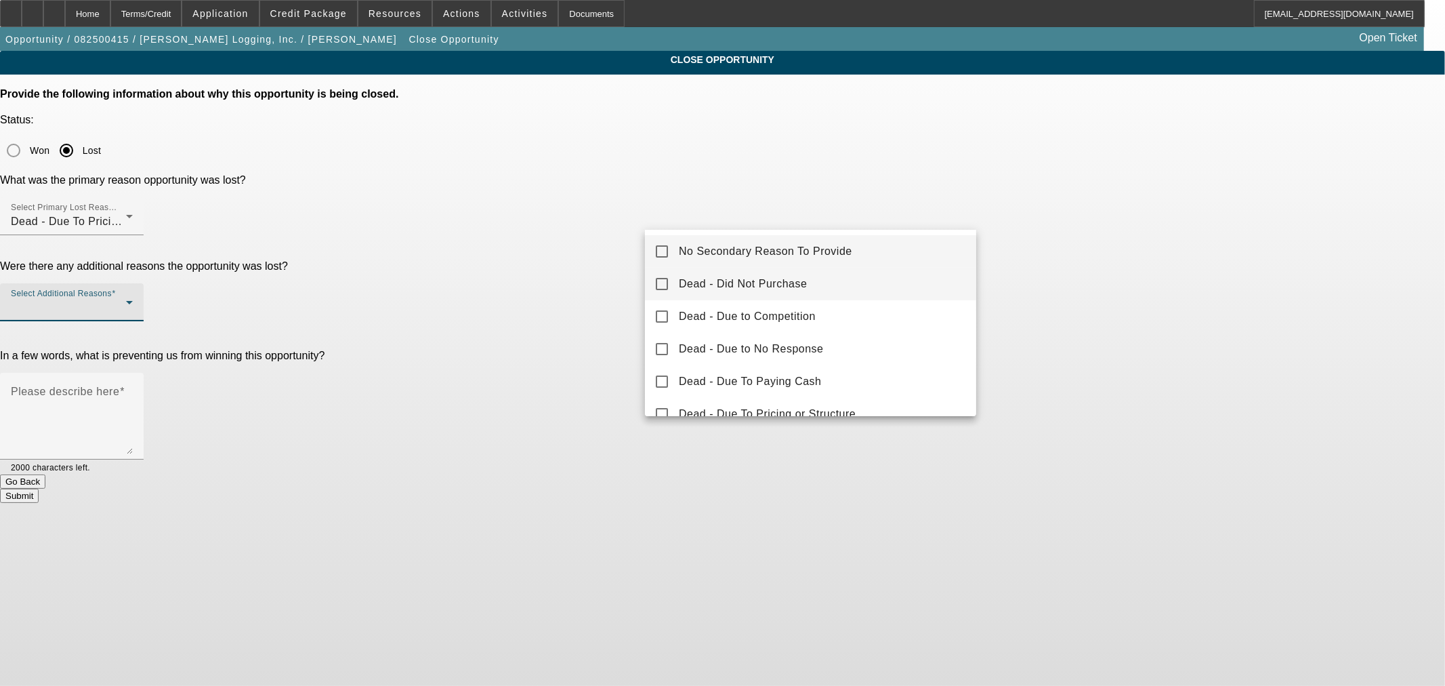
click at [806, 285] on span "Dead - Did Not Purchase" at bounding box center [743, 284] width 128 height 16
click at [572, 262] on div at bounding box center [722, 343] width 1445 height 686
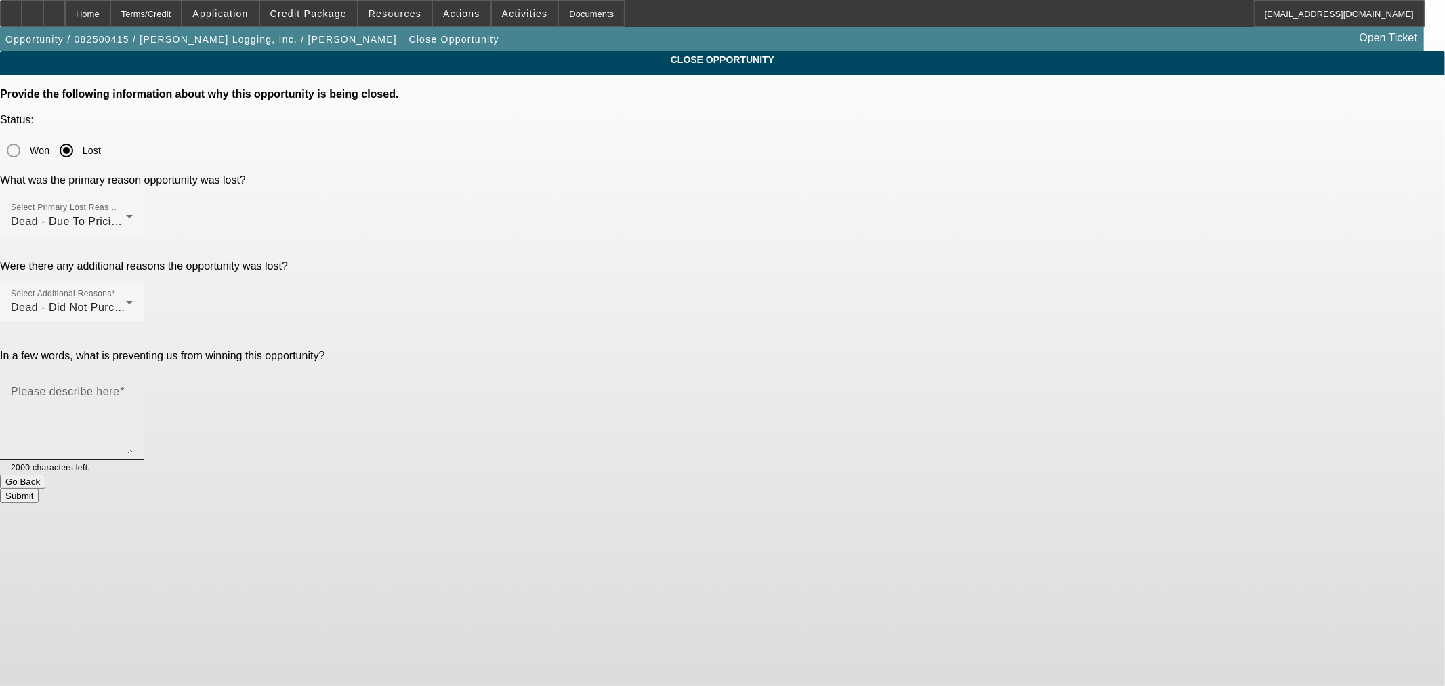
click at [119, 385] on mat-label "Please describe here" at bounding box center [65, 391] width 108 height 12
click at [133, 389] on textarea "Please describe here" at bounding box center [72, 421] width 122 height 65
paste textarea "he would not take that pricing."
type textarea ""he would not take that pricing""
click at [39, 488] on button "Submit" at bounding box center [19, 495] width 39 height 14
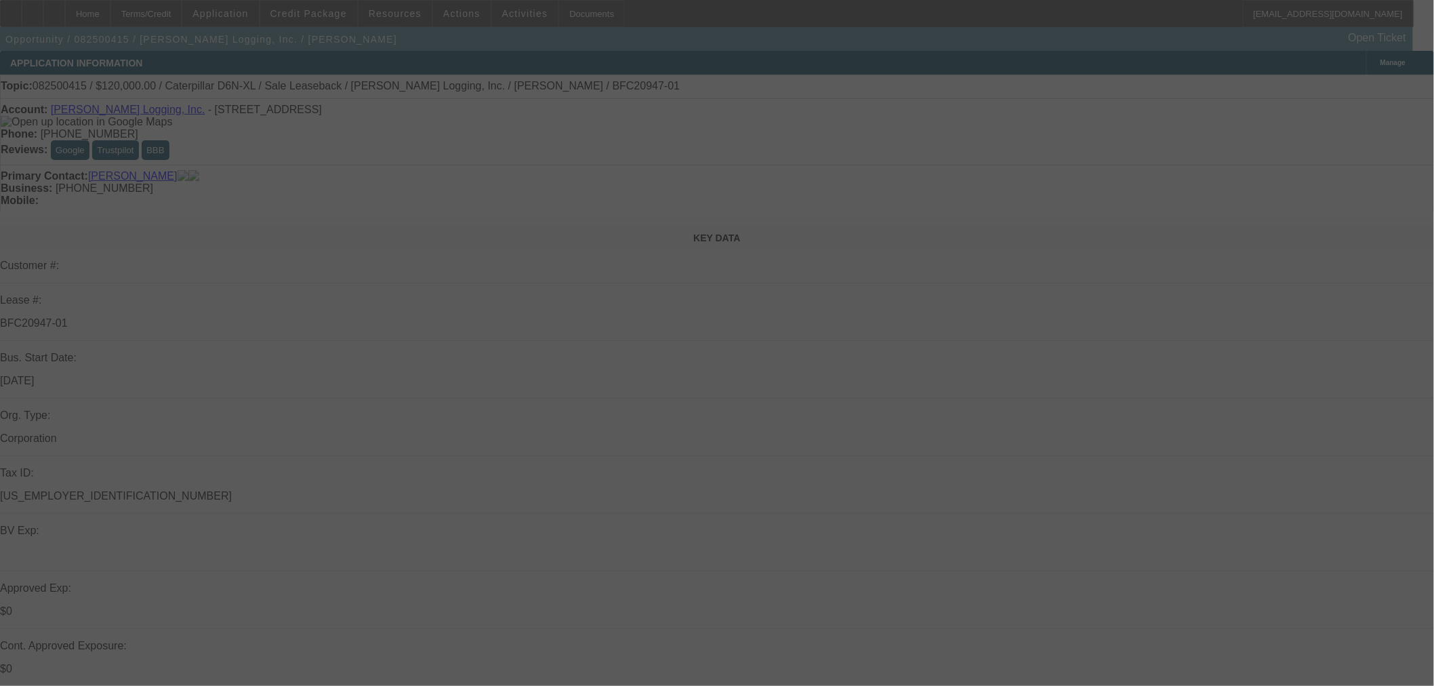
select select "0"
select select "2"
select select "0"
select select "6"
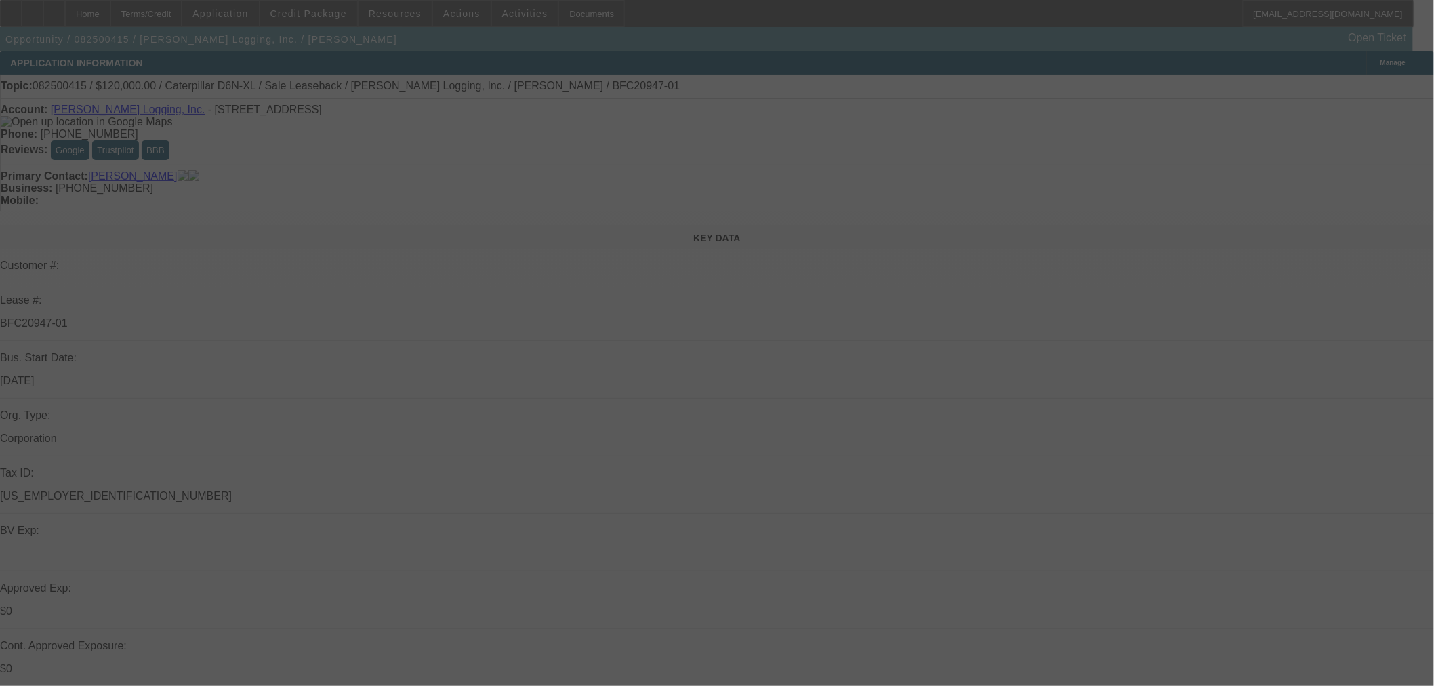
select select "0"
select select "2"
select select "0"
select select "6"
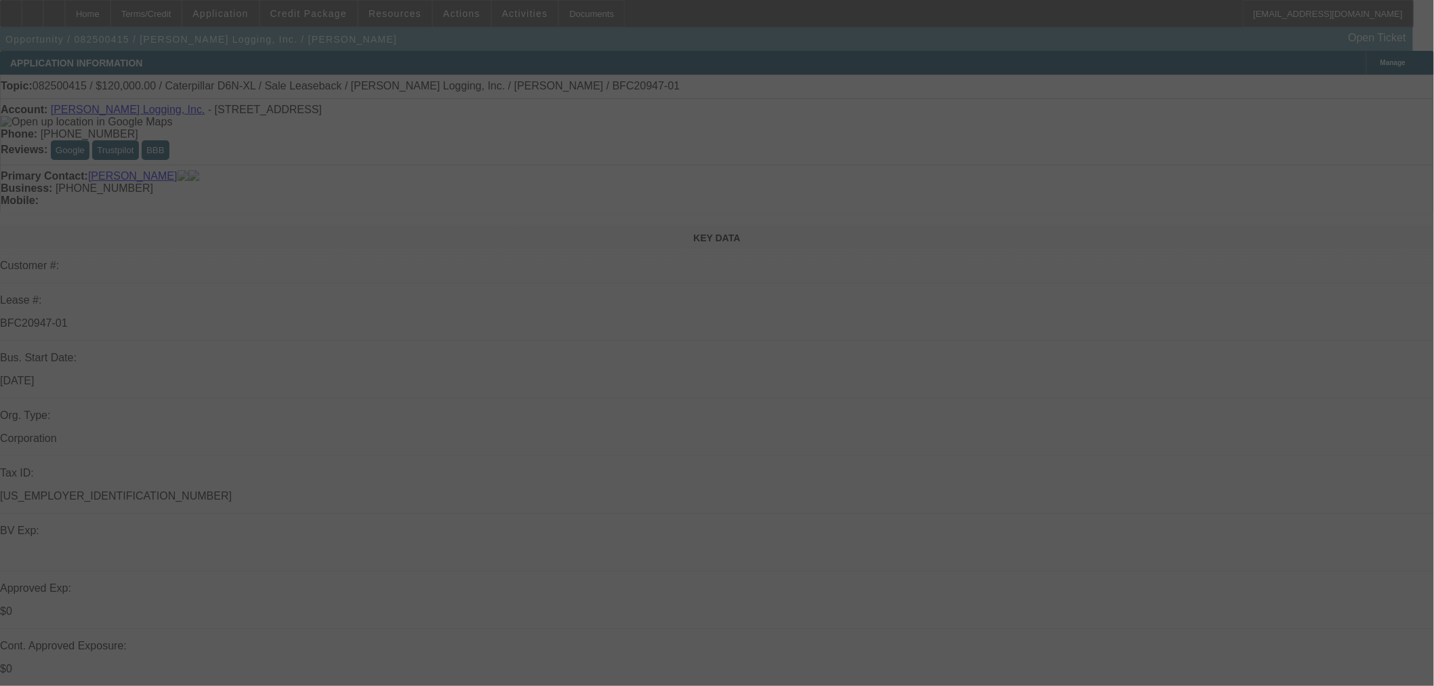
select select "0"
select select "2"
select select "0"
select select "6"
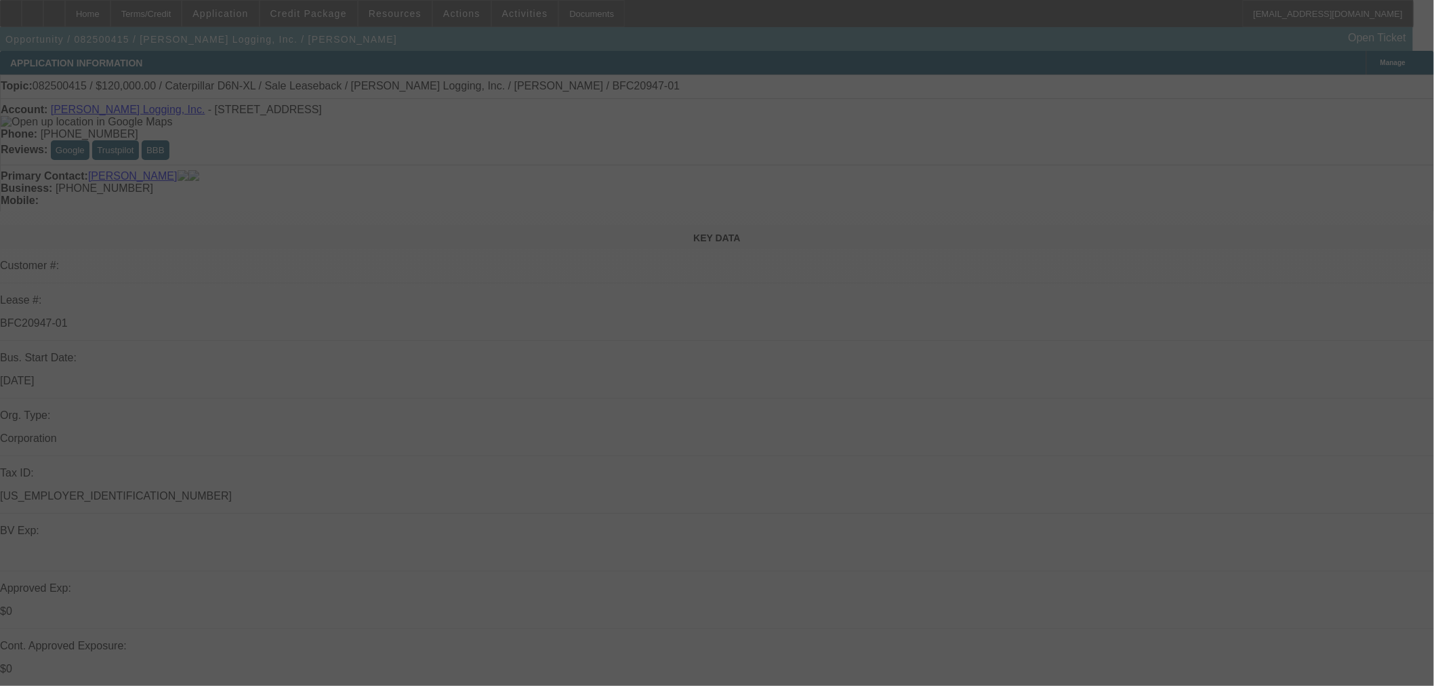
select select "0"
select select "2"
select select "0"
select select "6"
